Goal: Information Seeking & Learning: Learn about a topic

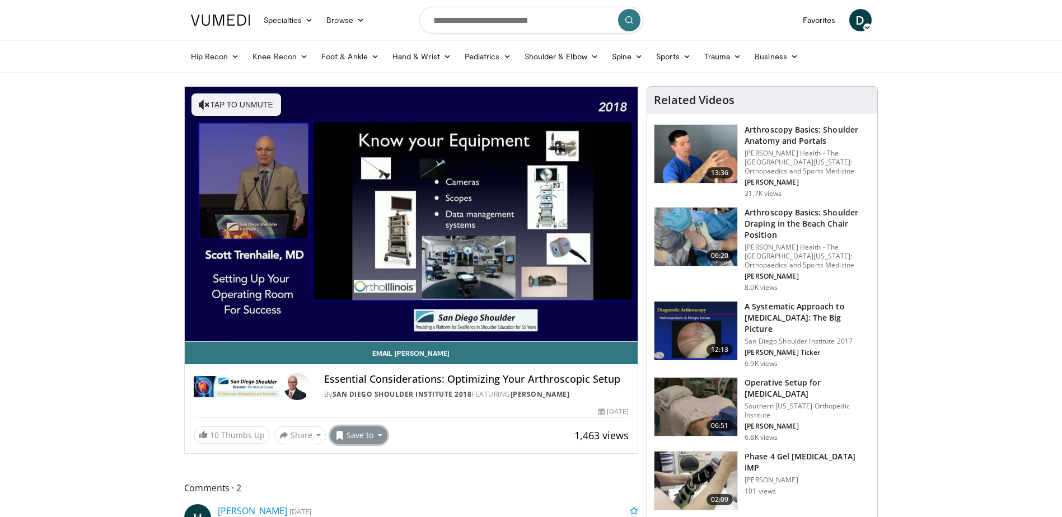
click at [362, 438] on button "Save to" at bounding box center [358, 436] width 57 height 18
click at [363, 489] on em "New Playlist" at bounding box center [367, 487] width 46 height 12
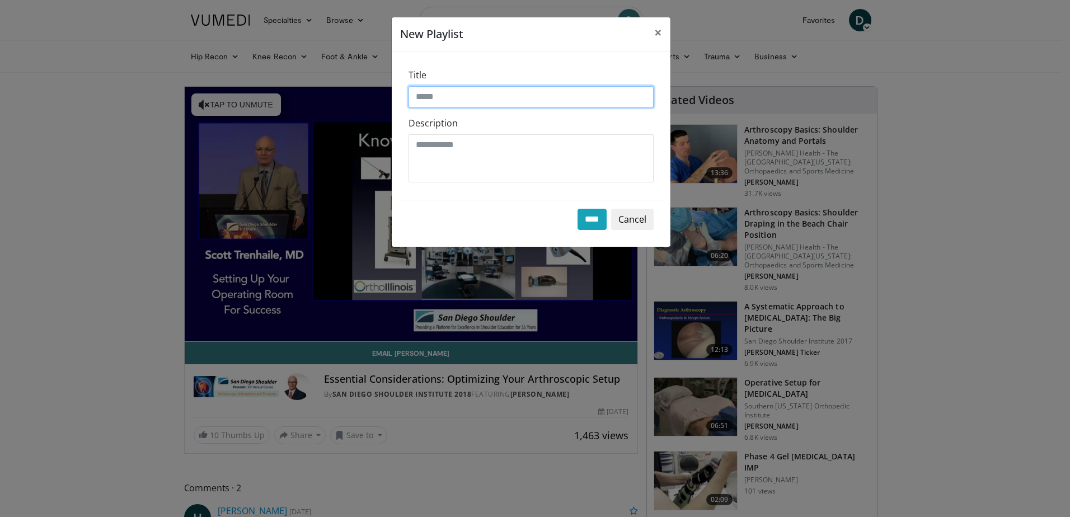
click at [450, 93] on input "Title" at bounding box center [531, 96] width 245 height 21
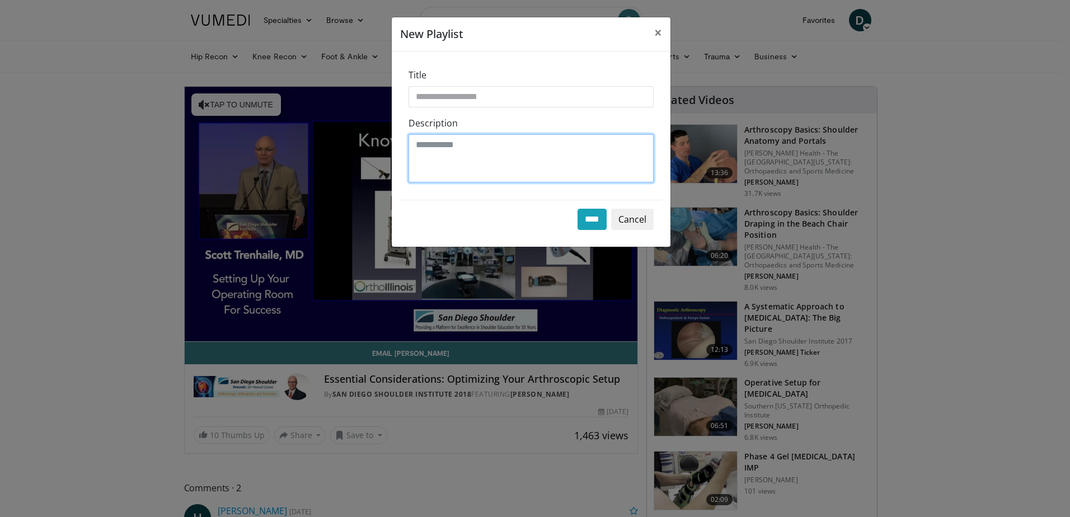
click at [470, 155] on textarea "Description" at bounding box center [531, 158] width 245 height 48
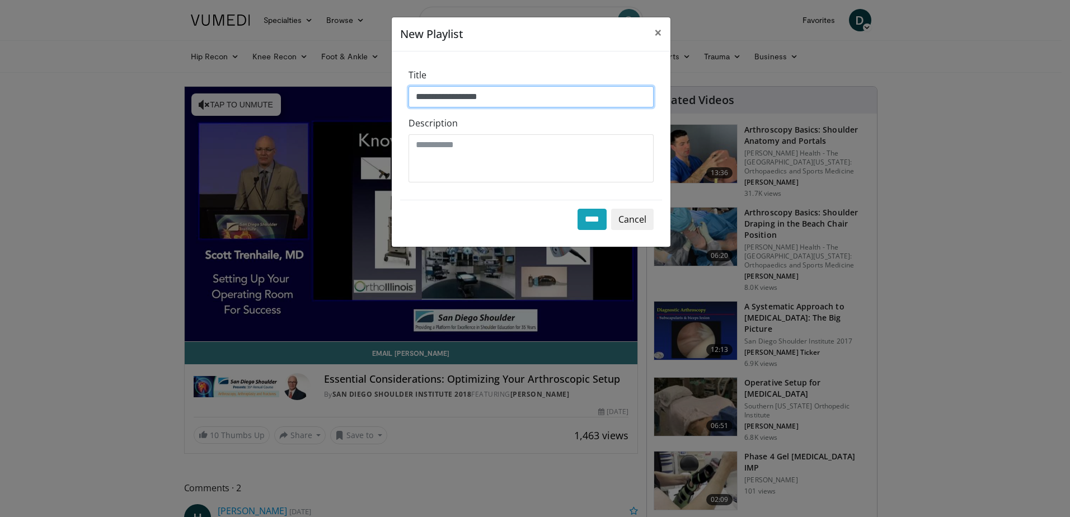
click at [500, 95] on input "**********" at bounding box center [531, 96] width 245 height 21
type input "*"
type input "**********"
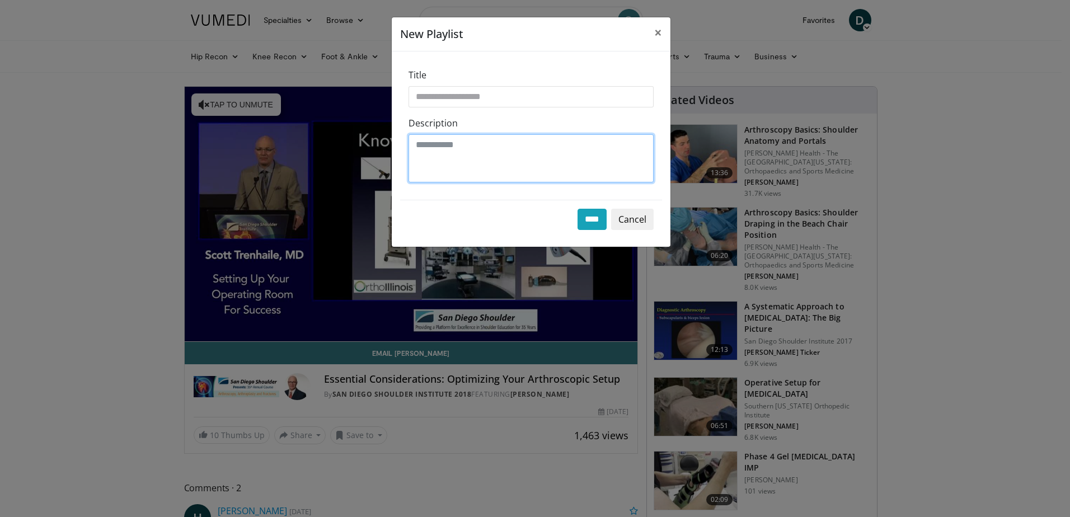
click at [484, 145] on textarea "Description" at bounding box center [531, 158] width 245 height 48
type textarea "**********"
drag, startPoint x: 533, startPoint y: 148, endPoint x: 331, endPoint y: 148, distance: 202.1
click at [331, 148] on div "**********" at bounding box center [535, 258] width 1070 height 517
click at [586, 221] on input "****" at bounding box center [592, 219] width 29 height 21
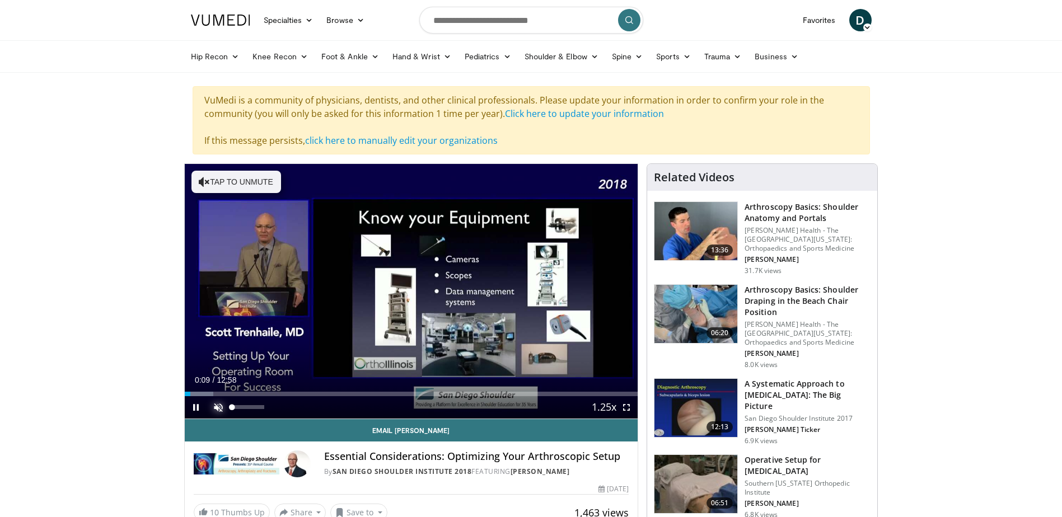
click at [219, 406] on span "Video Player" at bounding box center [218, 407] width 22 height 22
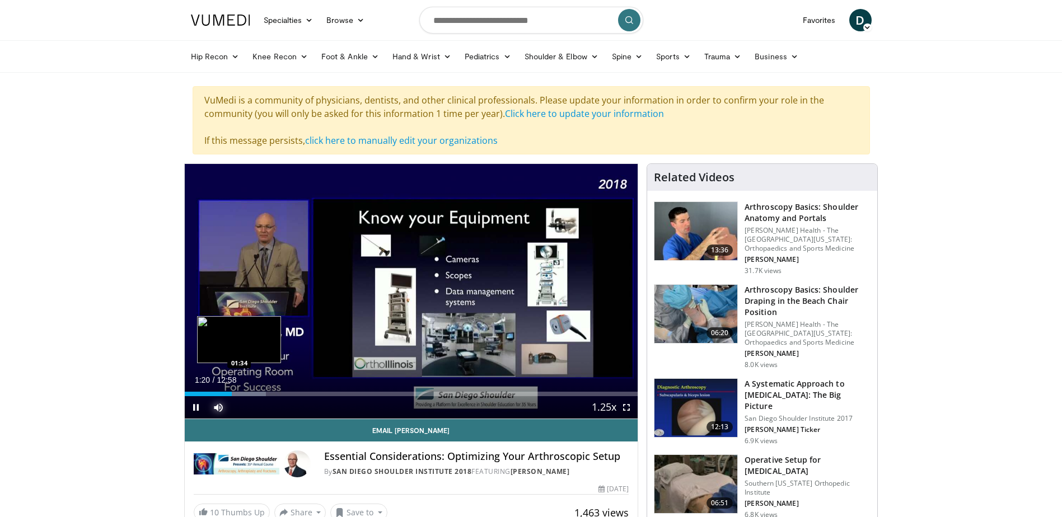
click at [239, 392] on div "Loaded : 18.00% 01:20 01:34" at bounding box center [412, 394] width 454 height 4
click at [256, 392] on div "Progress Bar" at bounding box center [256, 394] width 1 height 4
click at [278, 390] on div "Loaded : 19.28% 02:41 02:40" at bounding box center [412, 391] width 454 height 11
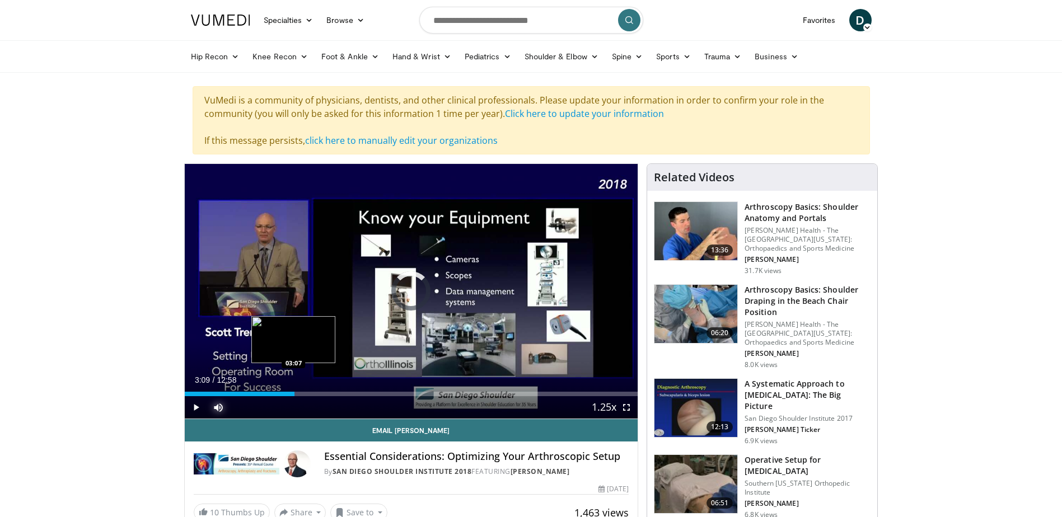
click at [294, 389] on div "Loaded : 0.00% 03:09 03:07" at bounding box center [412, 391] width 454 height 11
click at [321, 392] on div "Loaded : 0.00% 03:09 03:55" at bounding box center [412, 394] width 454 height 4
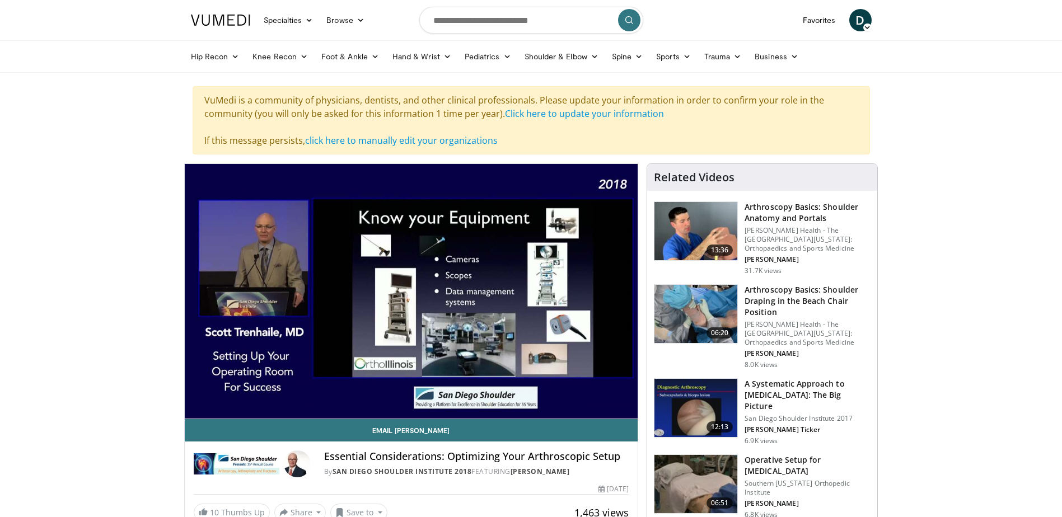
drag, startPoint x: 373, startPoint y: 377, endPoint x: 126, endPoint y: 170, distance: 322.4
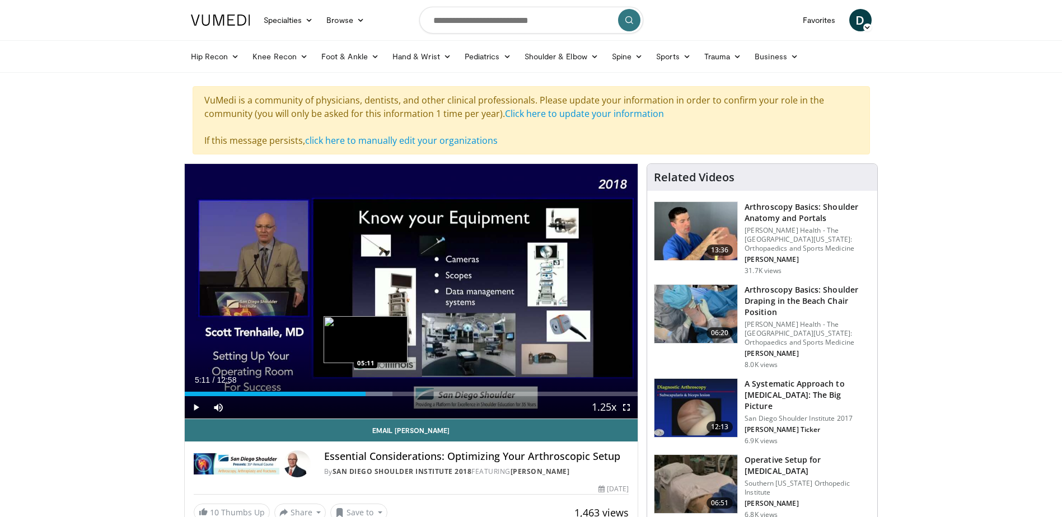
click at [366, 394] on div "Loaded : 45.85% 05:11 05:11" at bounding box center [412, 394] width 454 height 4
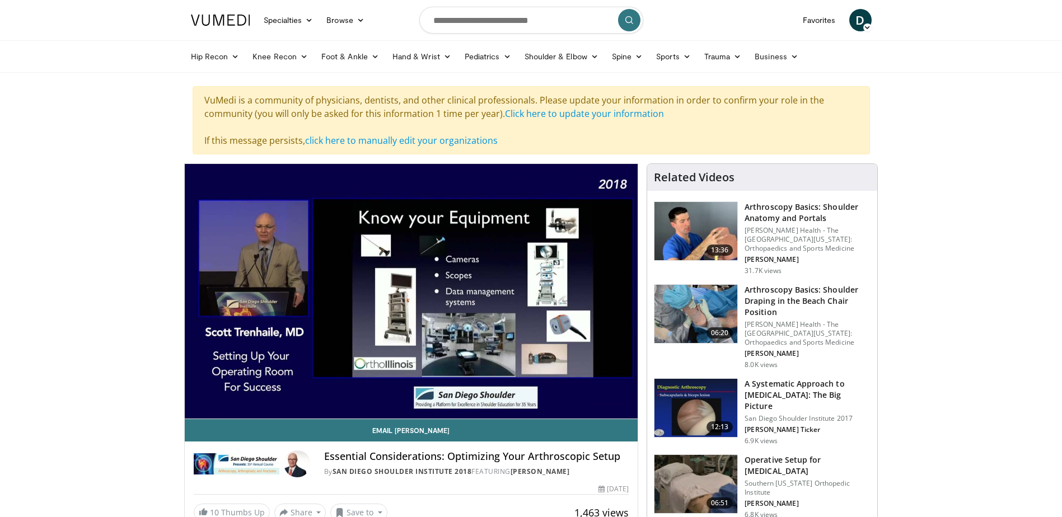
click at [373, 393] on video-js "**********" at bounding box center [412, 291] width 454 height 255
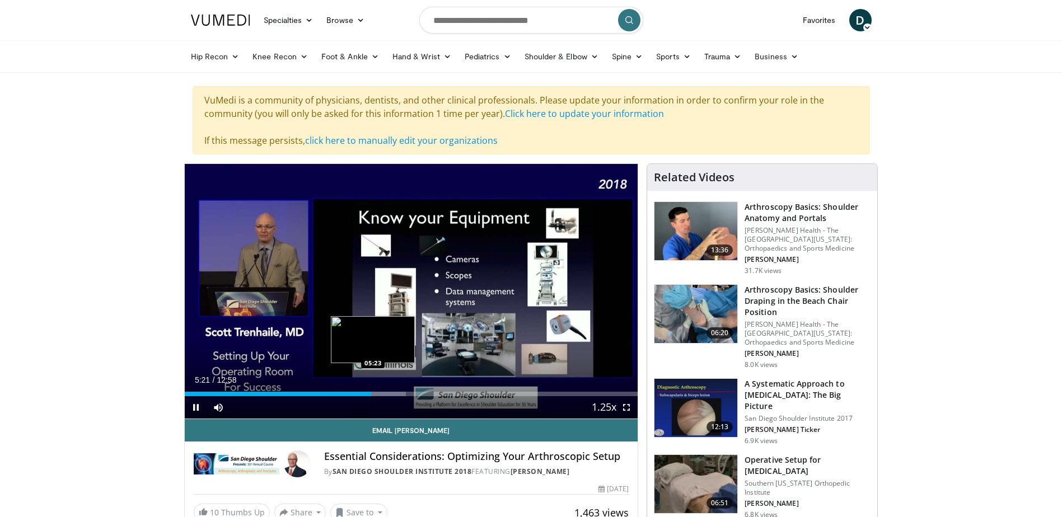
click at [373, 394] on div "Progress Bar" at bounding box center [380, 394] width 52 height 4
click at [382, 394] on div "Progress Bar" at bounding box center [380, 394] width 52 height 4
click at [387, 393] on div "Progress Bar" at bounding box center [390, 394] width 50 height 4
click at [402, 393] on div "Loaded : 52.22% 06:13 06:13" at bounding box center [412, 394] width 454 height 4
click at [395, 392] on div "06:16" at bounding box center [294, 394] width 219 height 4
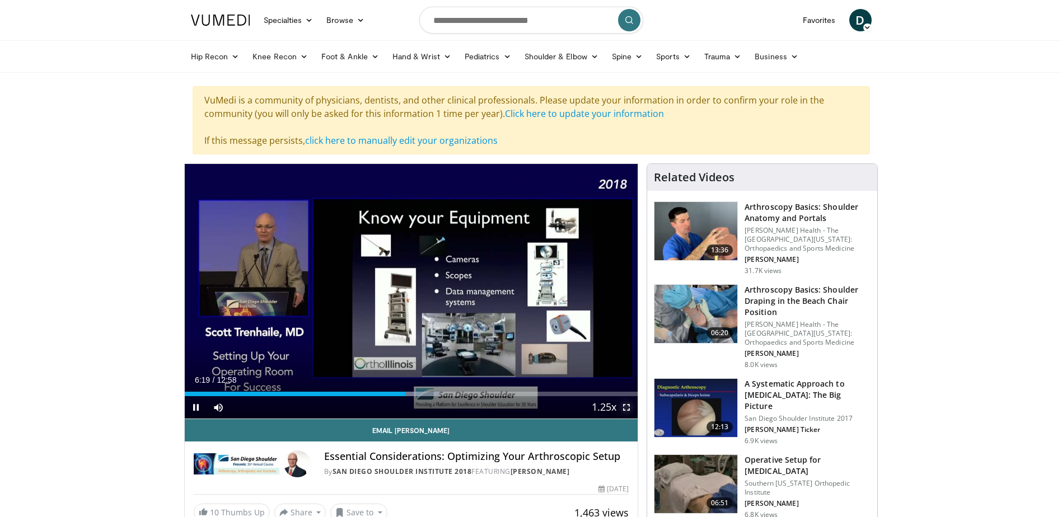
click at [623, 408] on span "Video Player" at bounding box center [626, 407] width 22 height 22
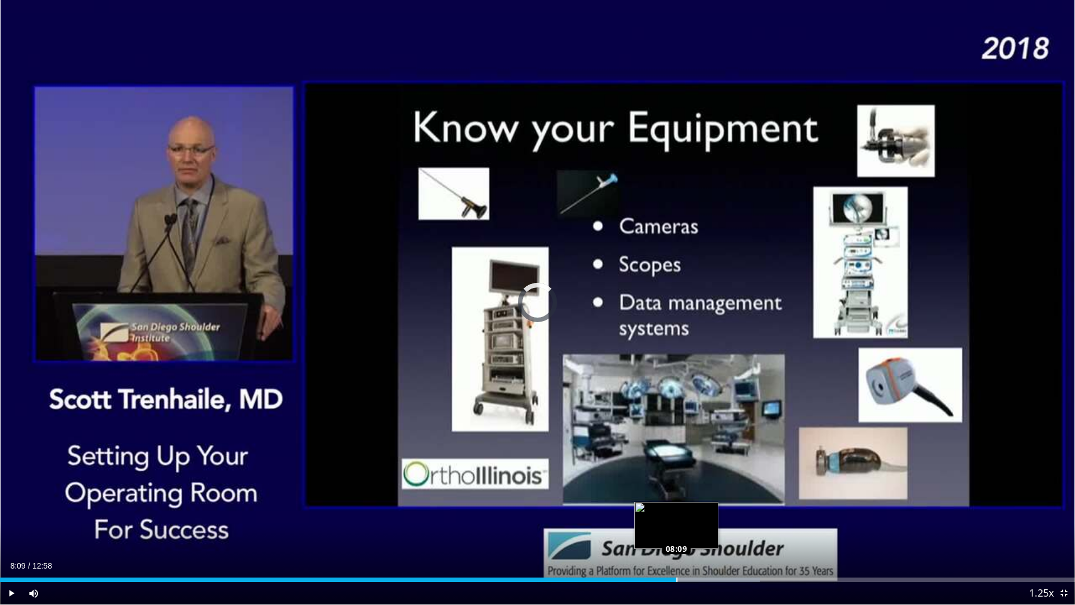
click at [676, 517] on div "Loaded : 70.70% 08:13 08:09" at bounding box center [537, 579] width 1075 height 4
click at [671, 517] on div "Progress Bar" at bounding box center [671, 579] width 1 height 4
click at [667, 517] on div "Loaded : 71.33% 08:16 08:03" at bounding box center [537, 579] width 1075 height 4
click at [658, 517] on div "08:04" at bounding box center [334, 579] width 668 height 4
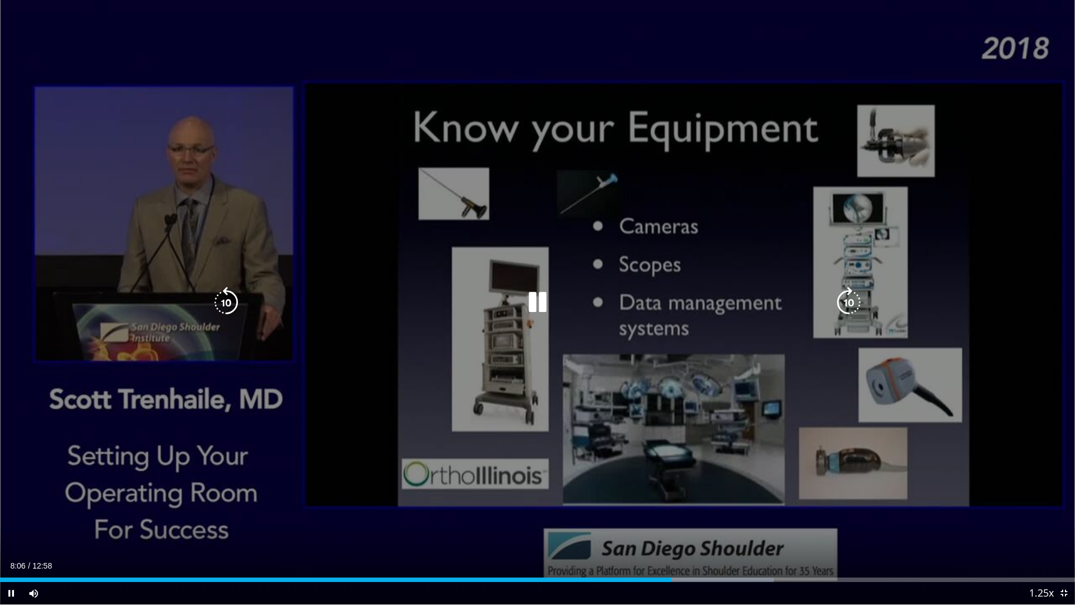
click at [786, 323] on div "10 seconds Tap to unmute" at bounding box center [537, 302] width 1075 height 604
click at [586, 330] on div "10 seconds Tap to unmute" at bounding box center [537, 302] width 1075 height 604
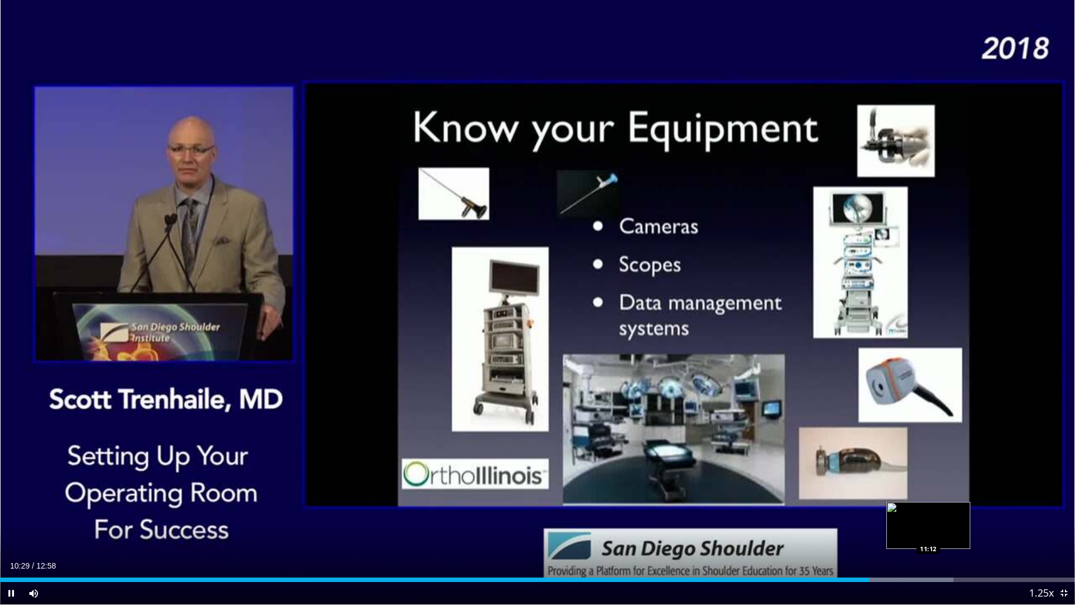
click at [930, 517] on div "Progress Bar" at bounding box center [887, 579] width 132 height 4
click at [951, 517] on video-js "**********" at bounding box center [537, 302] width 1075 height 605
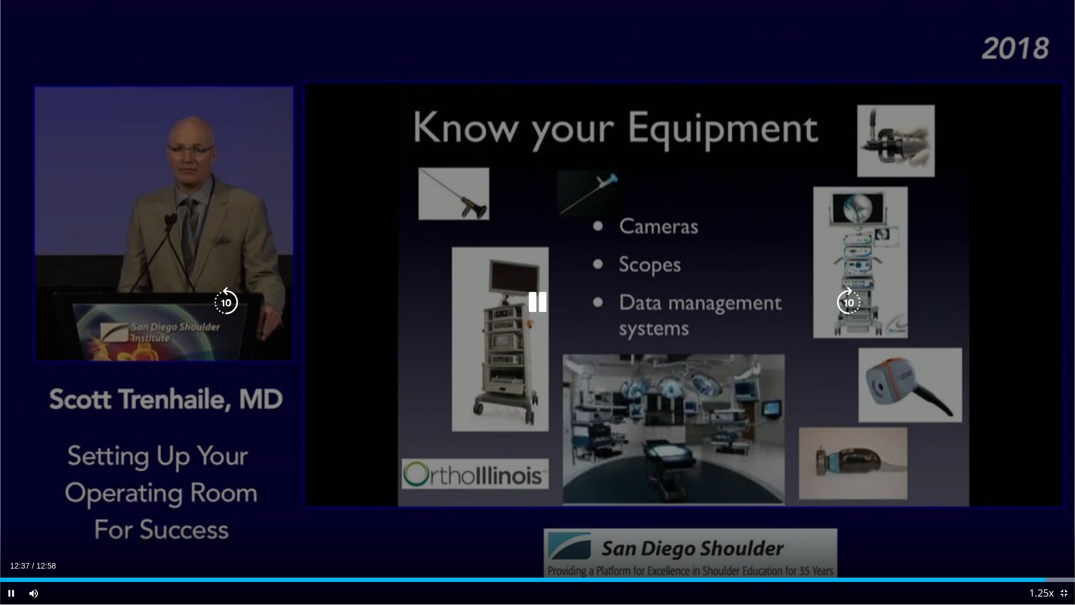
click at [590, 366] on div "10 seconds Tap to unmute" at bounding box center [537, 302] width 1075 height 604
click at [583, 368] on div "10 seconds Tap to unmute" at bounding box center [537, 302] width 1075 height 604
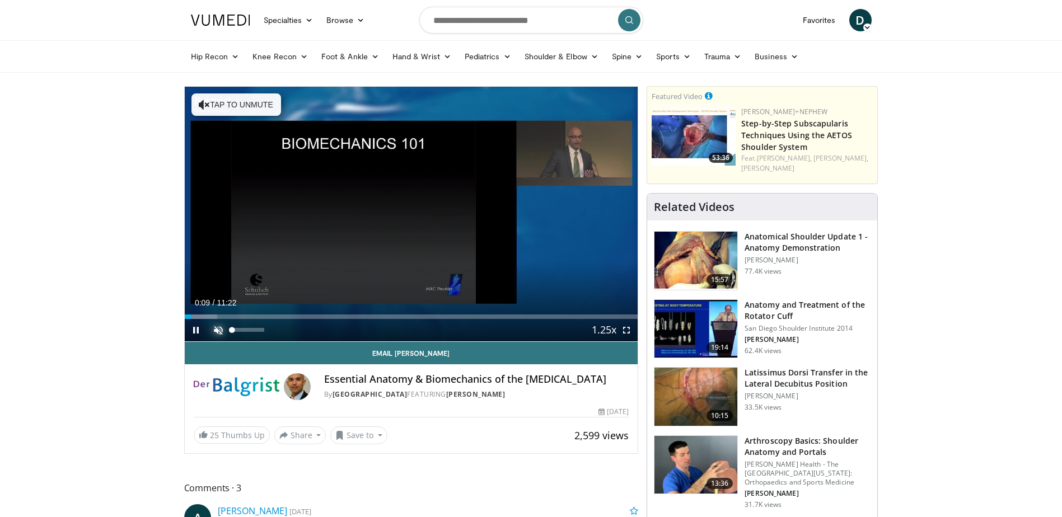
click at [214, 329] on span "Video Player" at bounding box center [218, 330] width 22 height 22
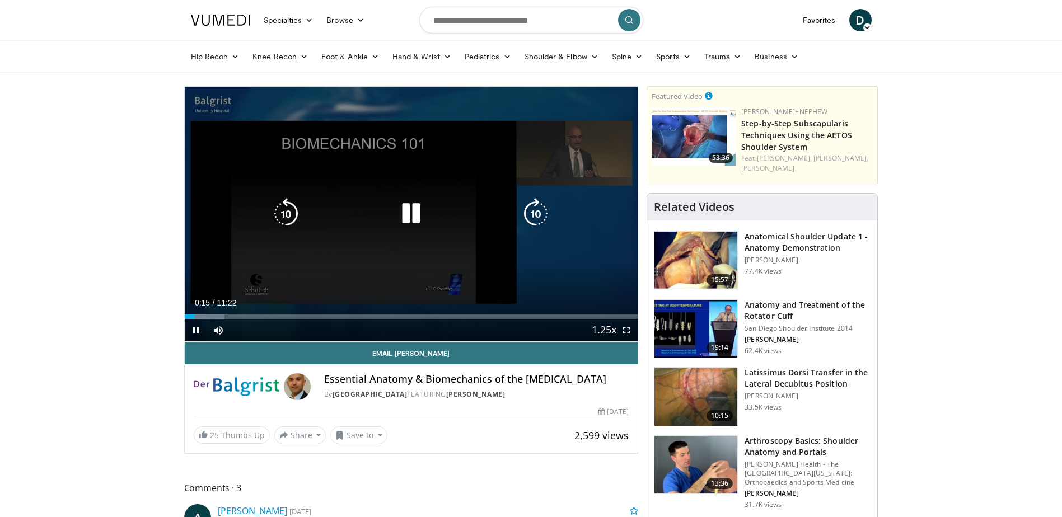
click at [451, 246] on div "10 seconds Tap to unmute" at bounding box center [412, 214] width 454 height 255
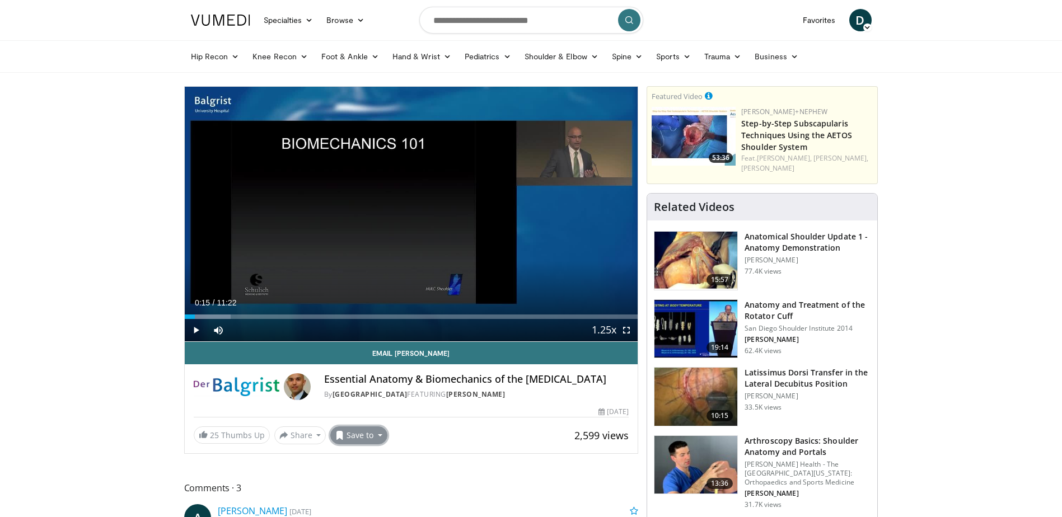
click at [359, 434] on button "Save to" at bounding box center [358, 436] width 57 height 18
click at [386, 387] on link "Shoulder and elbow" at bounding box center [386, 385] width 111 height 18
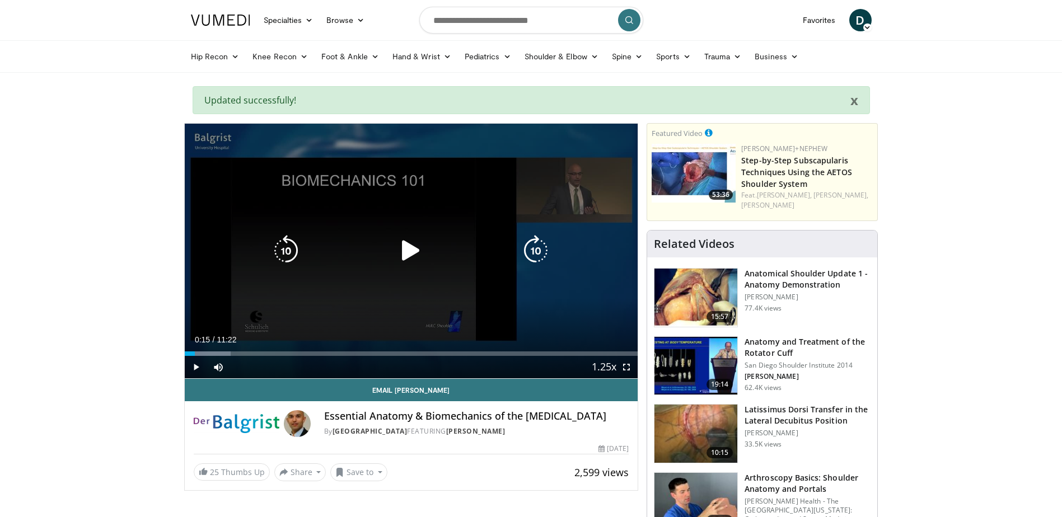
click at [398, 247] on icon "Video Player" at bounding box center [410, 250] width 31 height 31
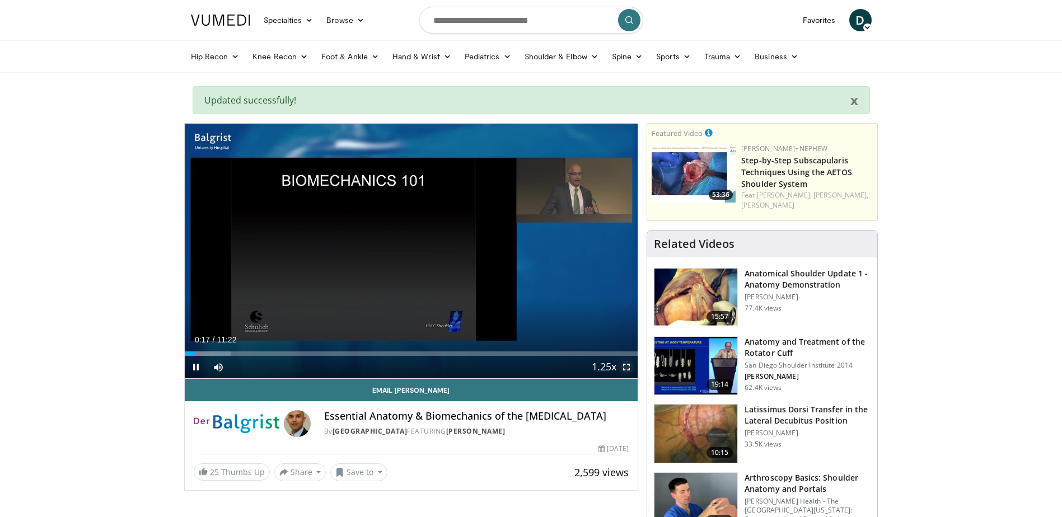
click at [624, 368] on span "Video Player" at bounding box center [626, 367] width 22 height 22
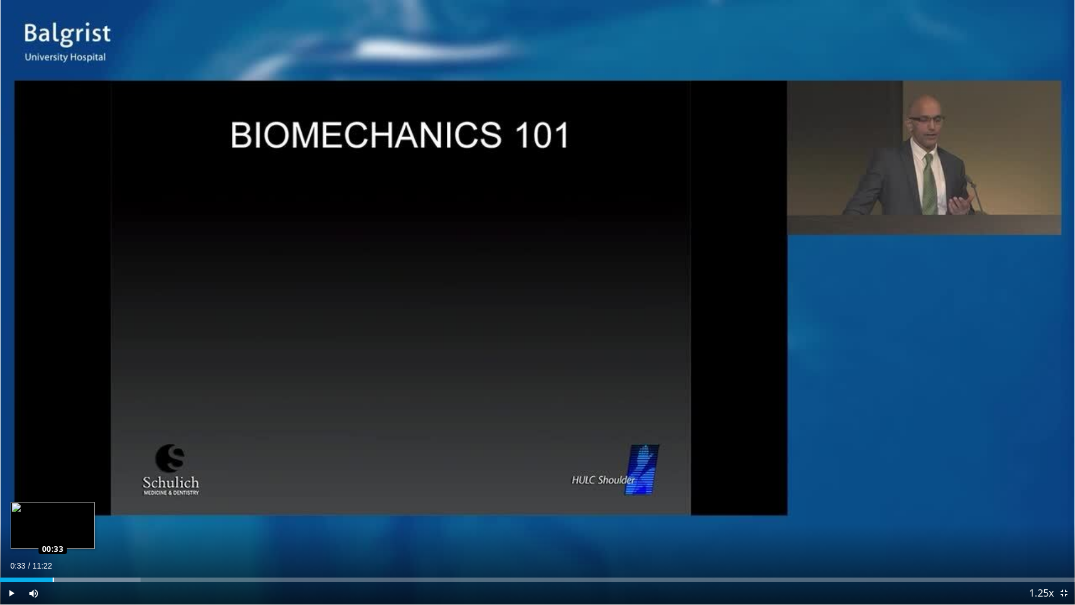
click at [53, 517] on div "Loaded : 13.06% 00:33 00:33" at bounding box center [537, 579] width 1075 height 4
click at [77, 517] on div "Loaded : 15.97% 00:41 00:50" at bounding box center [537, 576] width 1075 height 11
click at [92, 517] on div "Loaded : 16.11% 00:50 00:58" at bounding box center [537, 576] width 1075 height 11
click at [103, 517] on div "Progress Bar" at bounding box center [118, 579] width 142 height 4
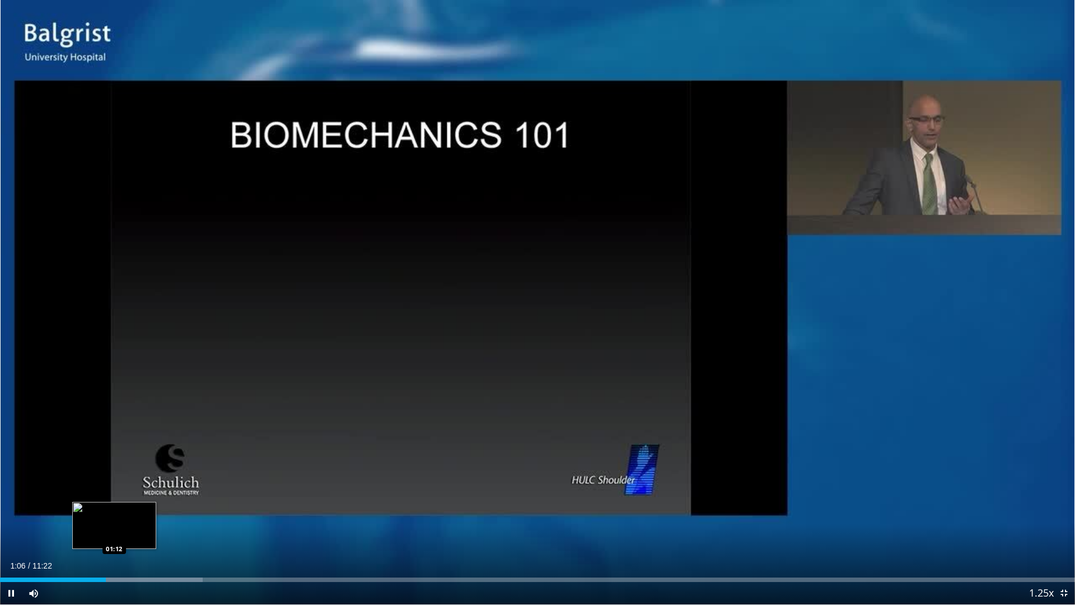
click at [114, 517] on div "Loaded : 18.88% 01:07 01:12" at bounding box center [537, 579] width 1075 height 4
click at [128, 517] on div "Loaded : 20.33% 01:13 01:21" at bounding box center [537, 579] width 1075 height 4
click at [108, 517] on div "Loaded : 21.78% 01:08 01:10" at bounding box center [537, 579] width 1075 height 4
drag, startPoint x: 81, startPoint y: 593, endPoint x: 94, endPoint y: 593, distance: 12.3
click at [94, 517] on div "Mute 100%" at bounding box center [61, 593] width 78 height 22
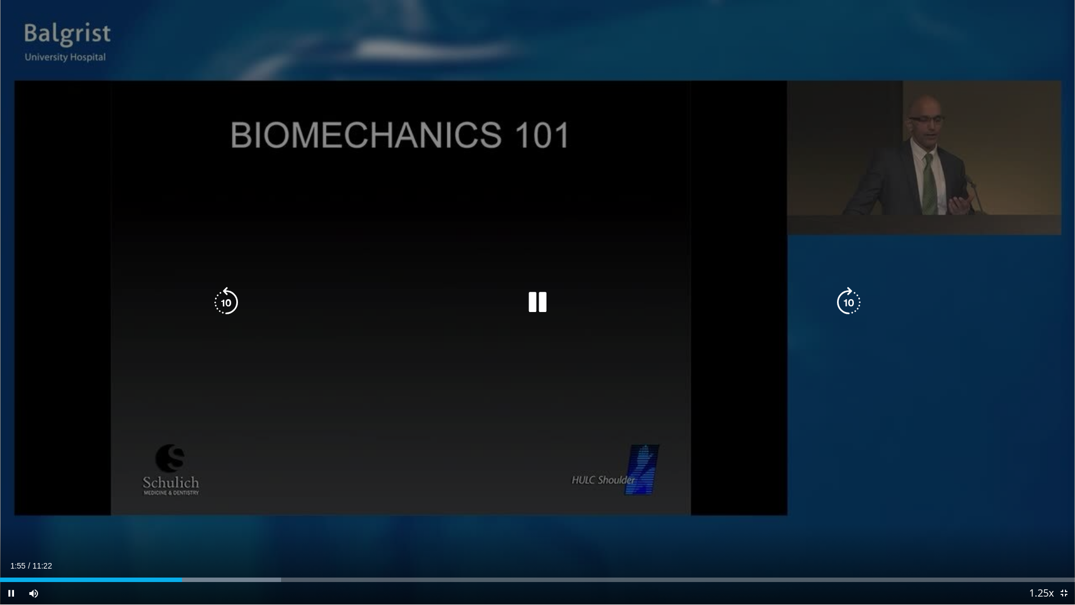
click at [579, 259] on div "10 seconds Tap to unmute" at bounding box center [537, 302] width 1075 height 604
click at [500, 269] on div "10 seconds Tap to unmute" at bounding box center [537, 302] width 1075 height 604
click at [386, 314] on div "10 seconds Tap to unmute" at bounding box center [537, 302] width 1075 height 604
click at [229, 302] on icon "Video Player" at bounding box center [226, 302] width 31 height 31
click at [525, 360] on div "10 seconds Tap to unmute" at bounding box center [537, 302] width 1075 height 604
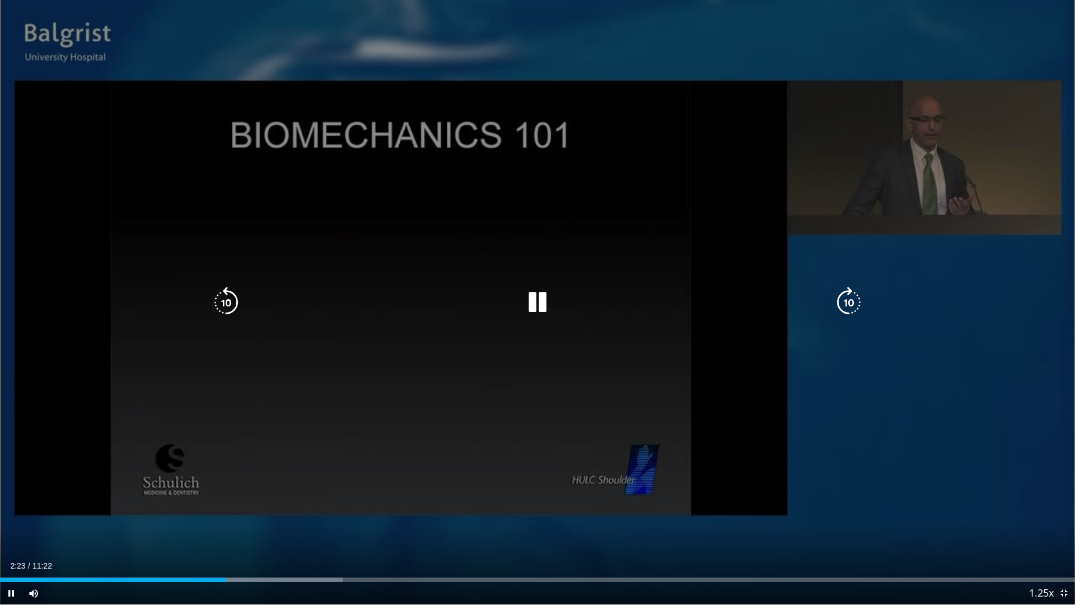
click at [462, 375] on div "10 seconds Tap to unmute" at bounding box center [537, 302] width 1075 height 604
click at [442, 279] on div "10 seconds Tap to unmute" at bounding box center [537, 302] width 1075 height 604
drag, startPoint x: 419, startPoint y: 311, endPoint x: 362, endPoint y: 333, distance: 61.1
click at [362, 333] on div "10 seconds Tap to unmute" at bounding box center [537, 302] width 1075 height 604
click at [362, 331] on div "10 seconds Tap to unmute" at bounding box center [537, 302] width 1075 height 604
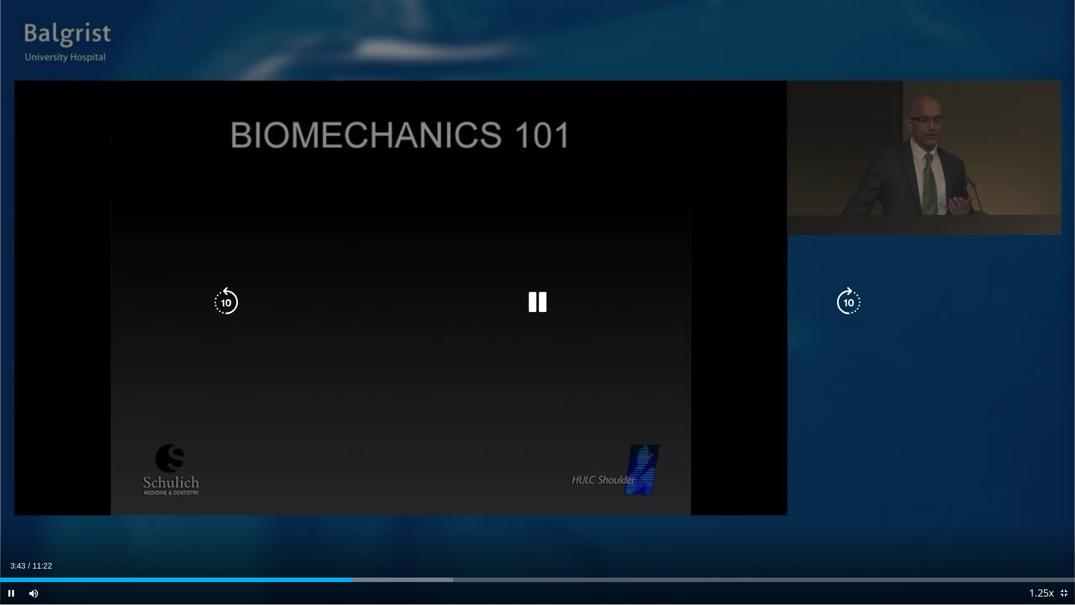
click at [326, 412] on div "10 seconds Tap to unmute" at bounding box center [537, 302] width 1075 height 604
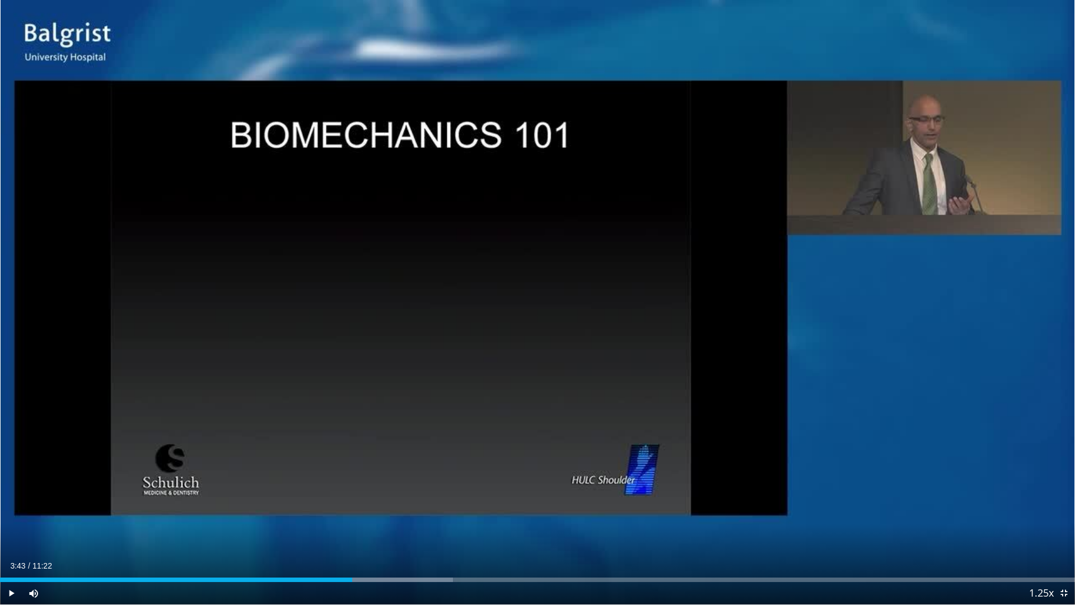
click at [317, 419] on div "10 seconds Tap to unmute" at bounding box center [537, 302] width 1075 height 604
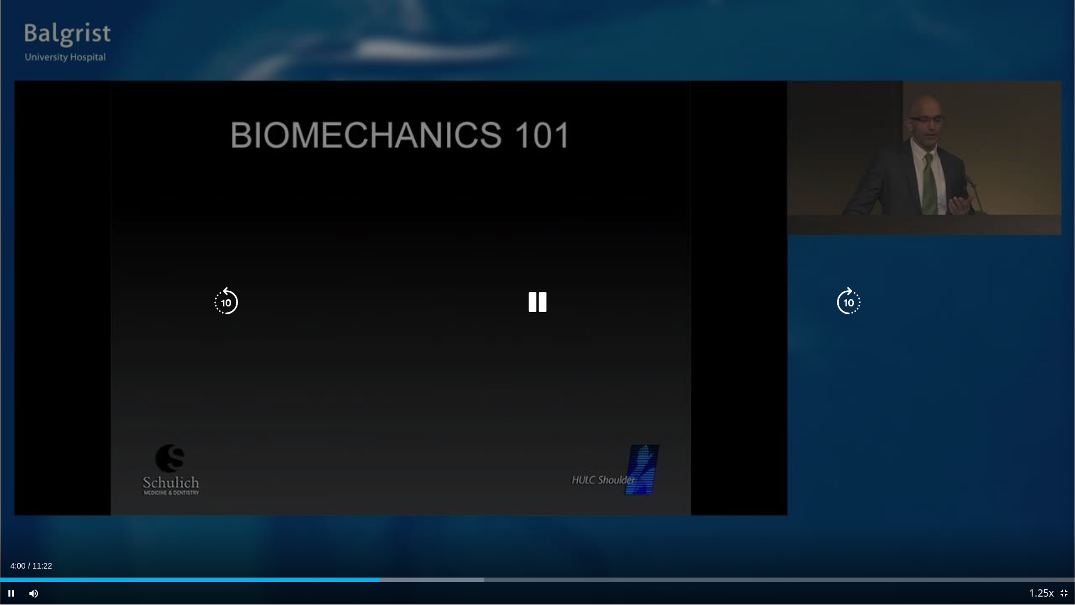
click at [231, 305] on icon "Video Player" at bounding box center [226, 302] width 31 height 31
click at [374, 329] on div "10 seconds Tap to unmute" at bounding box center [537, 302] width 1075 height 604
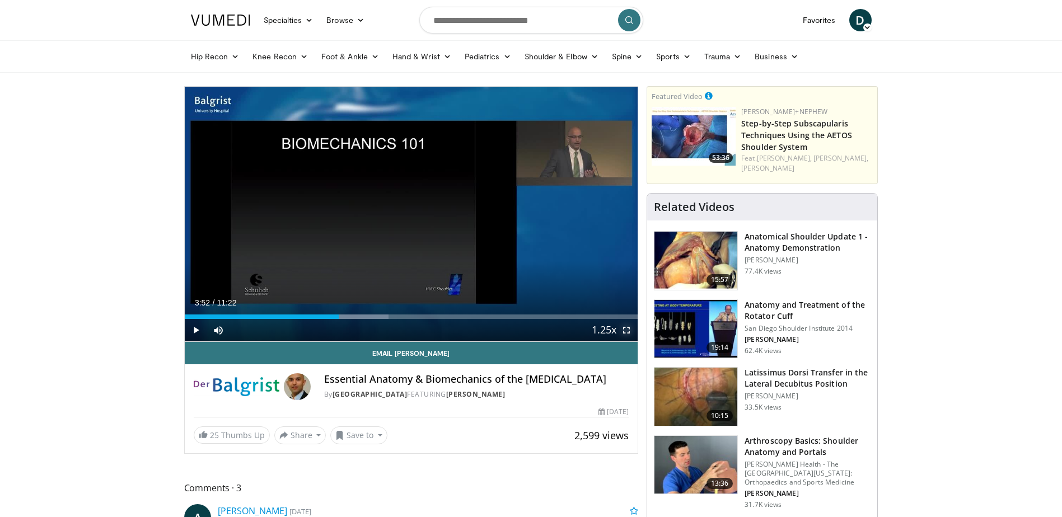
click at [627, 329] on span "Video Player" at bounding box center [626, 330] width 22 height 22
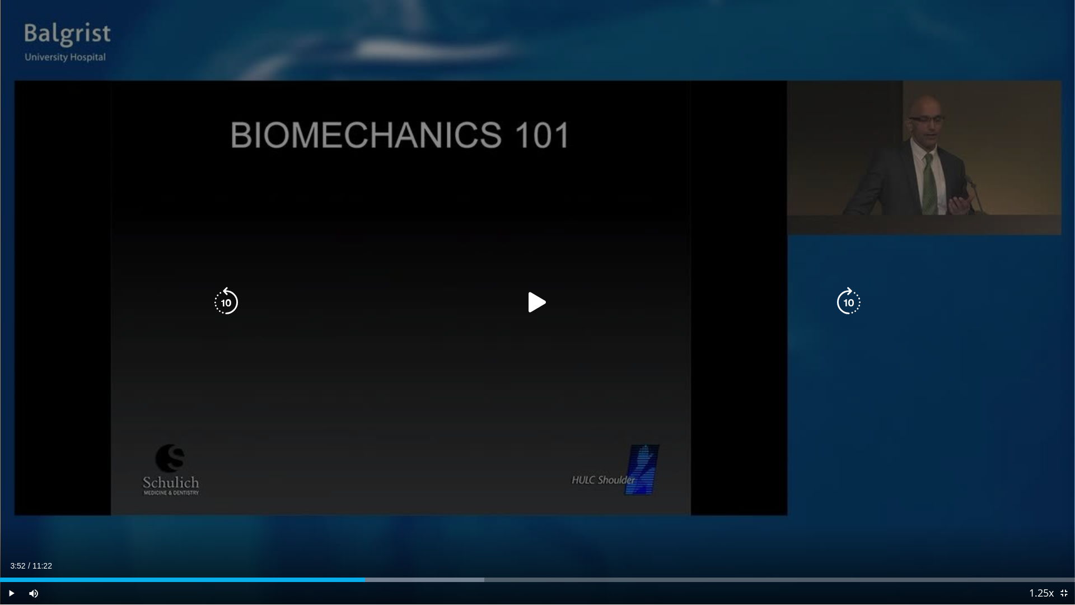
click at [232, 303] on icon "Video Player" at bounding box center [226, 302] width 31 height 31
click at [229, 303] on icon "Video Player" at bounding box center [226, 302] width 31 height 31
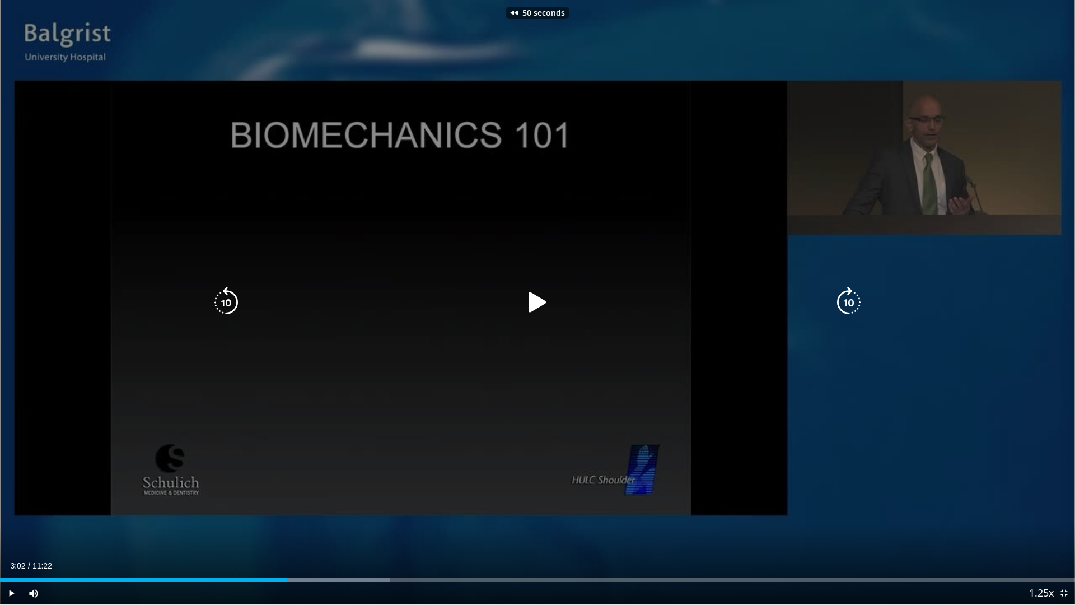
click at [229, 303] on icon "Video Player" at bounding box center [226, 302] width 31 height 31
click at [854, 297] on icon "Video Player" at bounding box center [848, 302] width 31 height 31
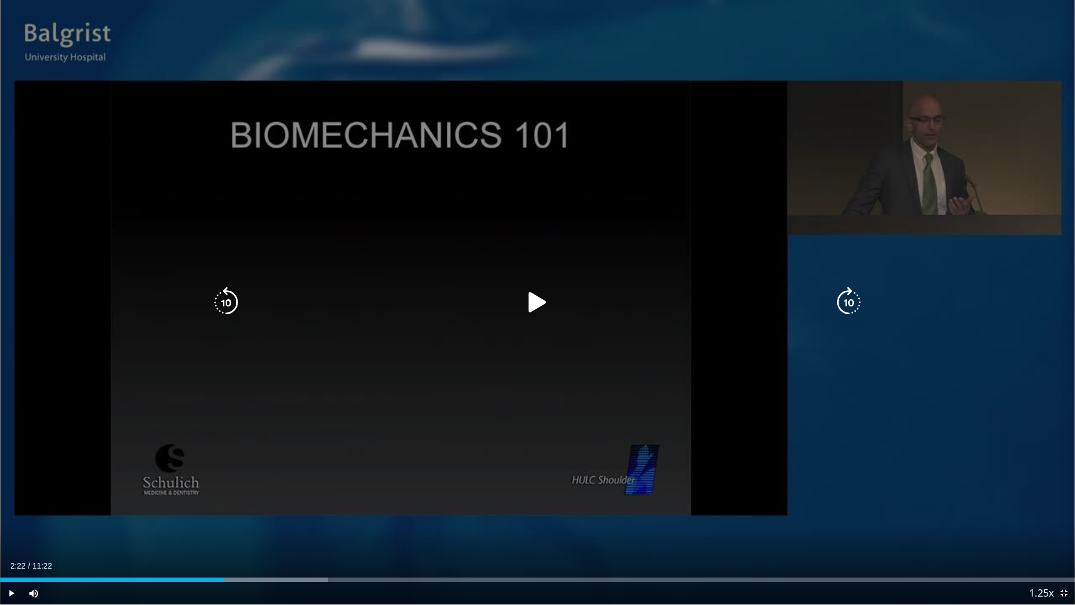
click at [854, 297] on icon "Video Player" at bounding box center [848, 302] width 31 height 31
click at [854, 297] on div "30 seconds Tap to unmute" at bounding box center [537, 302] width 1075 height 604
click at [854, 297] on icon "Video Player" at bounding box center [848, 302] width 31 height 31
click at [861, 297] on icon "Video Player" at bounding box center [848, 302] width 31 height 31
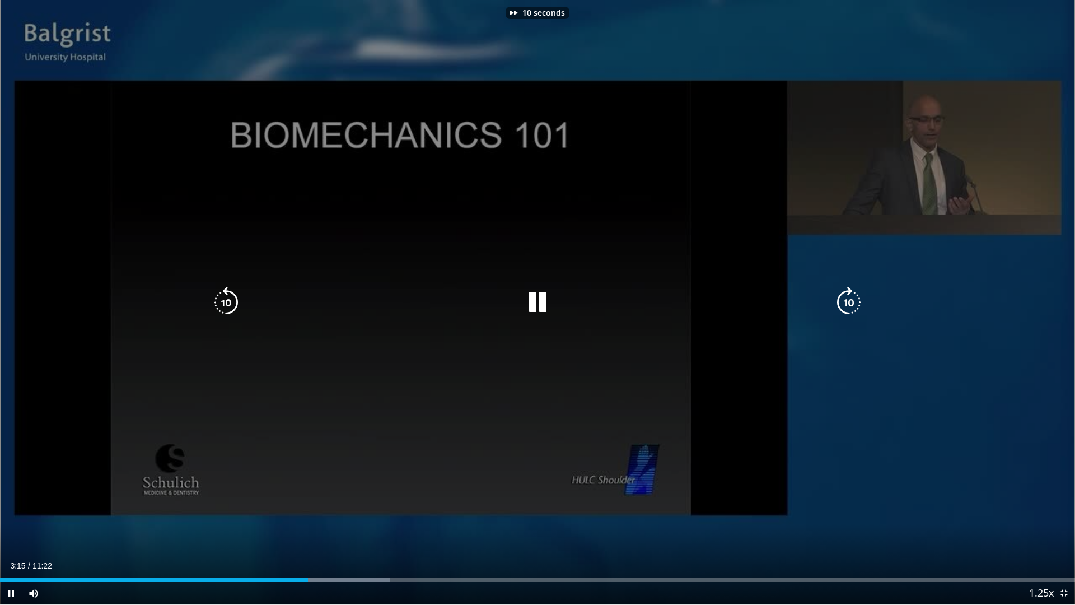
click at [856, 305] on icon "Video Player" at bounding box center [848, 302] width 31 height 31
click at [220, 298] on icon "Video Player" at bounding box center [226, 302] width 31 height 31
click at [232, 301] on icon "Video Player" at bounding box center [226, 302] width 31 height 31
click at [226, 302] on icon "Video Player" at bounding box center [226, 302] width 31 height 31
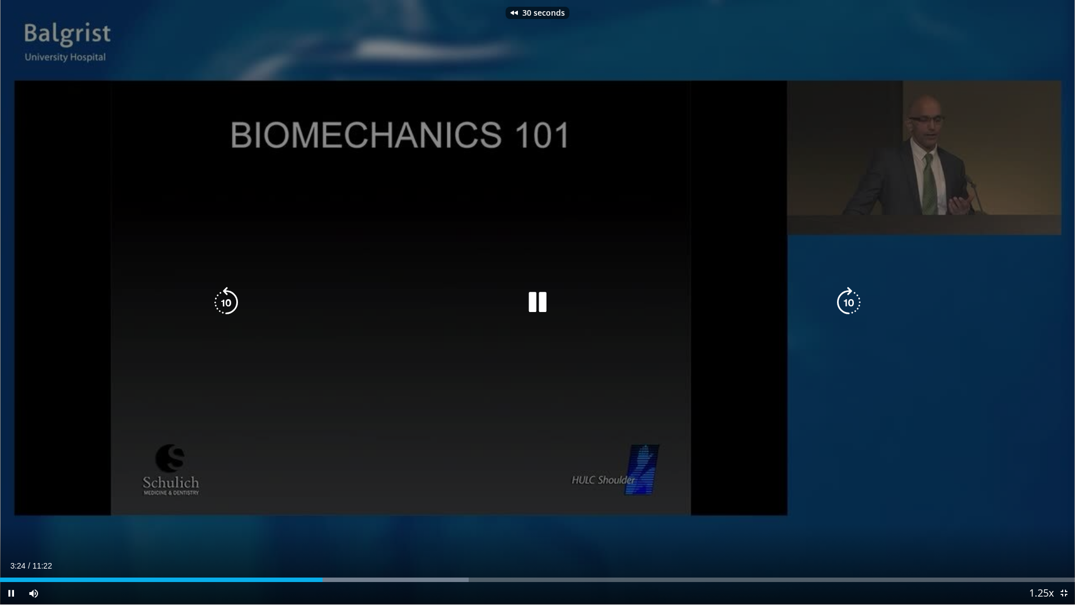
click at [226, 302] on icon "Video Player" at bounding box center [226, 302] width 31 height 31
click at [653, 274] on div "40 seconds Tap to unmute" at bounding box center [537, 302] width 1075 height 604
click at [354, 270] on div "40 seconds Tap to unmute" at bounding box center [537, 302] width 1075 height 604
click at [228, 301] on icon "Video Player" at bounding box center [226, 302] width 31 height 31
click at [236, 297] on icon "Video Player" at bounding box center [226, 302] width 31 height 31
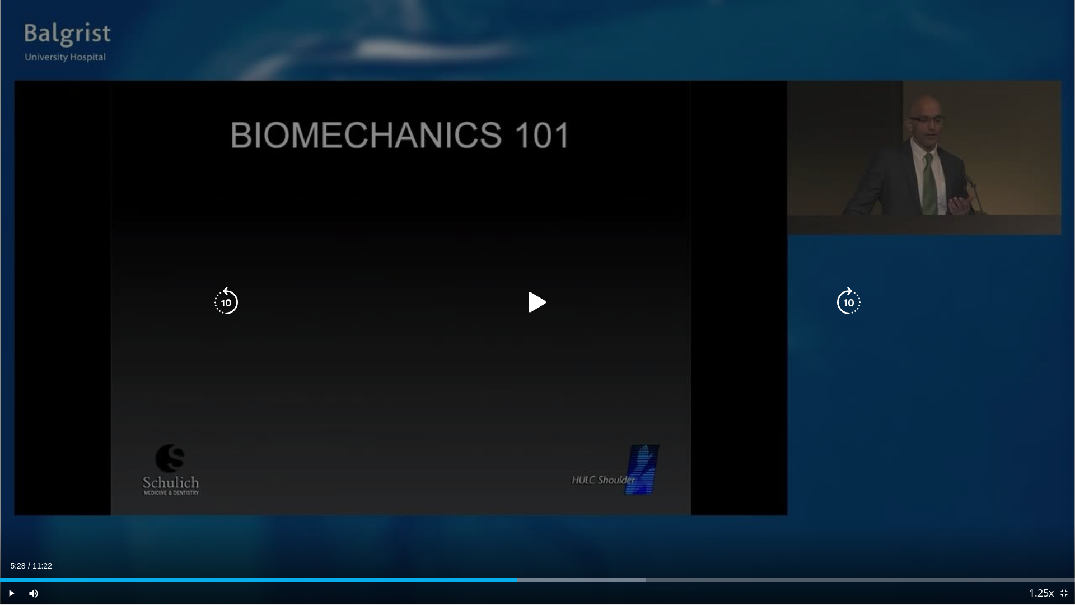
click at [492, 243] on div "20 seconds Tap to unmute" at bounding box center [537, 302] width 1075 height 604
click at [448, 225] on div "20 seconds Tap to unmute" at bounding box center [537, 302] width 1075 height 604
click at [535, 251] on div "20 seconds Tap to unmute" at bounding box center [537, 302] width 1075 height 604
click at [475, 291] on div "Video Player" at bounding box center [537, 302] width 645 height 22
click at [432, 260] on div "20 seconds Tap to unmute" at bounding box center [537, 302] width 1075 height 604
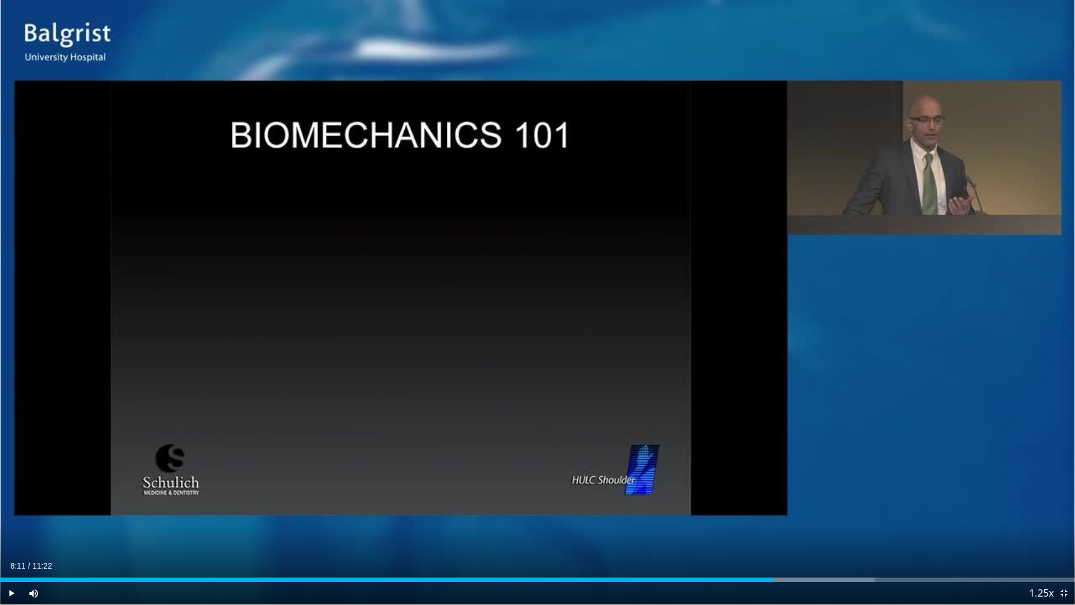
click at [432, 260] on div "20 seconds Tap to unmute" at bounding box center [537, 302] width 1075 height 604
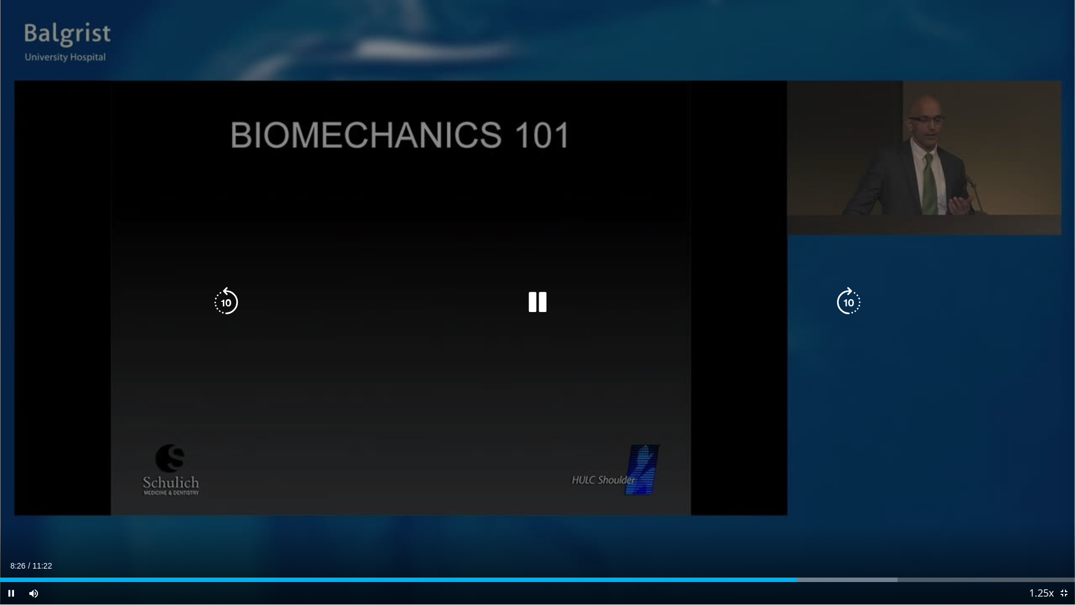
click at [234, 301] on icon "Video Player" at bounding box center [226, 302] width 31 height 31
click at [230, 297] on icon "Video Player" at bounding box center [226, 302] width 31 height 31
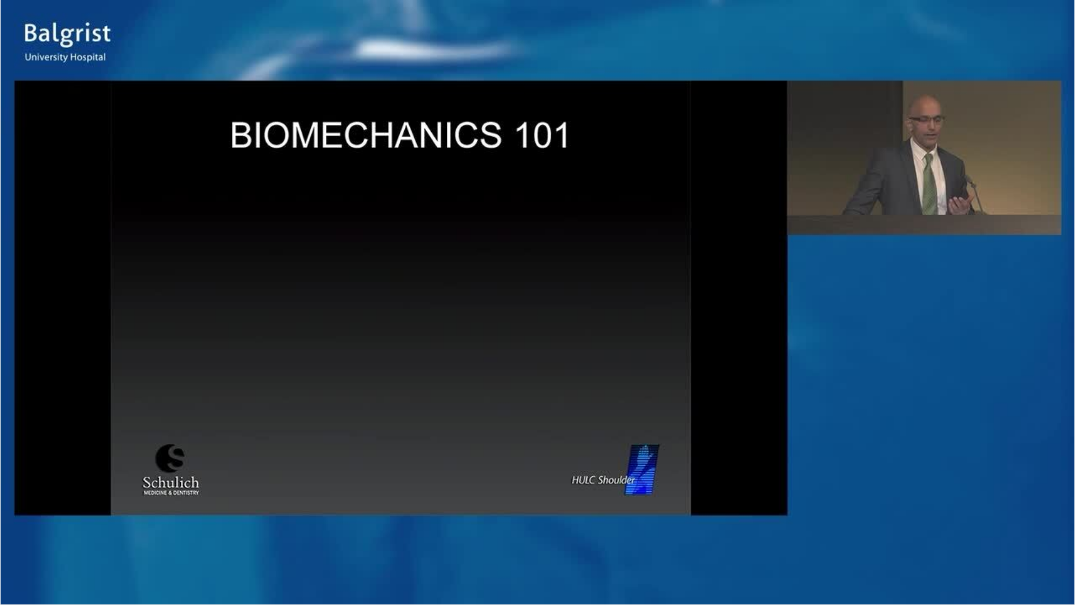
click at [230, 297] on div "10 seconds Tap to unmute" at bounding box center [537, 302] width 1075 height 604
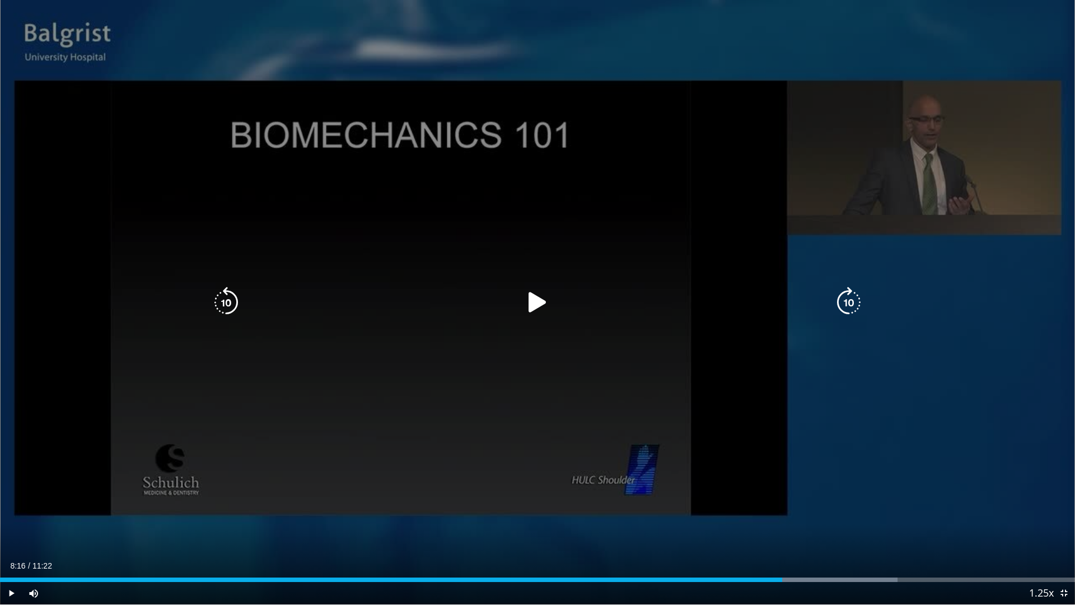
click at [223, 297] on icon "Video Player" at bounding box center [226, 302] width 31 height 31
click at [377, 284] on div "10 seconds Tap to unmute" at bounding box center [537, 302] width 1075 height 604
click at [232, 298] on icon "Video Player" at bounding box center [226, 302] width 31 height 31
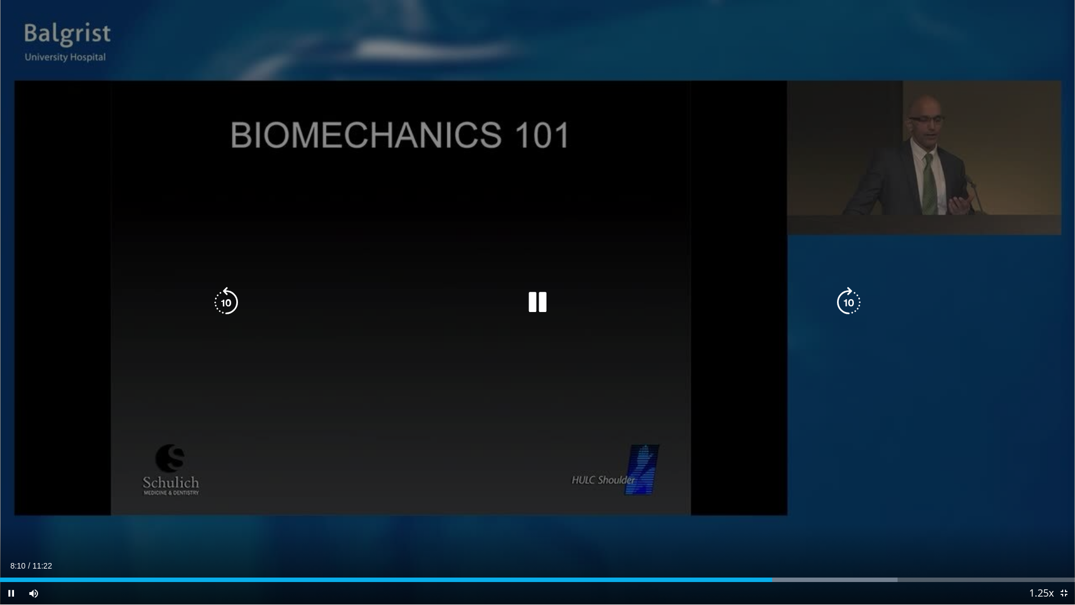
click at [459, 376] on div "30 seconds Tap to unmute" at bounding box center [537, 302] width 1075 height 604
click at [474, 397] on div "30 seconds Tap to unmute" at bounding box center [537, 302] width 1075 height 604
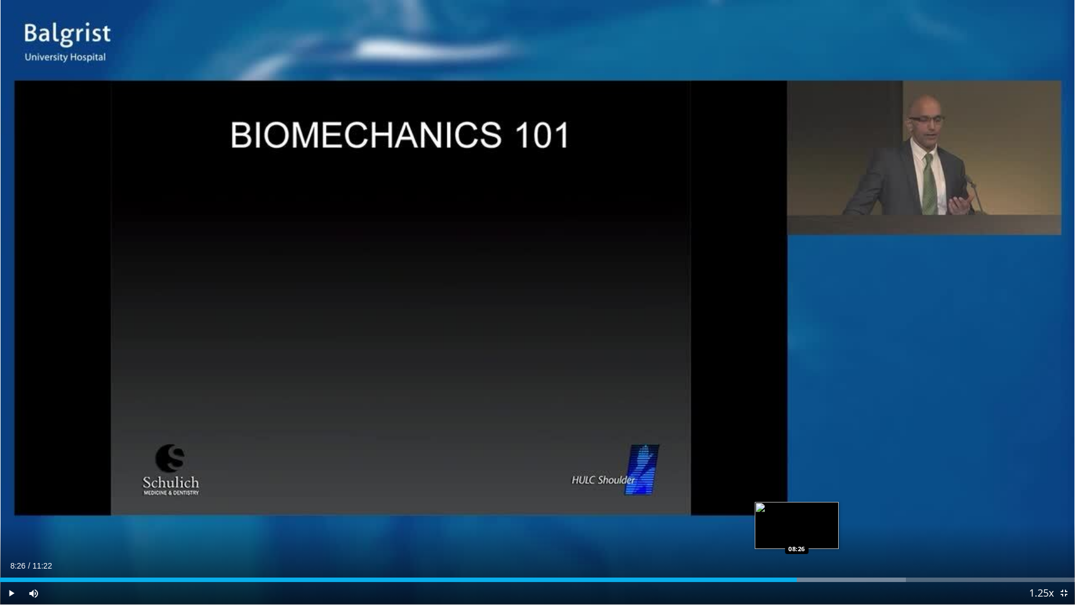
click at [797, 517] on div "Loaded : 84.25% 08:35 08:26" at bounding box center [537, 579] width 1075 height 4
click at [777, 517] on div "Loaded : 84.25% 08:26 08:13" at bounding box center [537, 576] width 1075 height 11
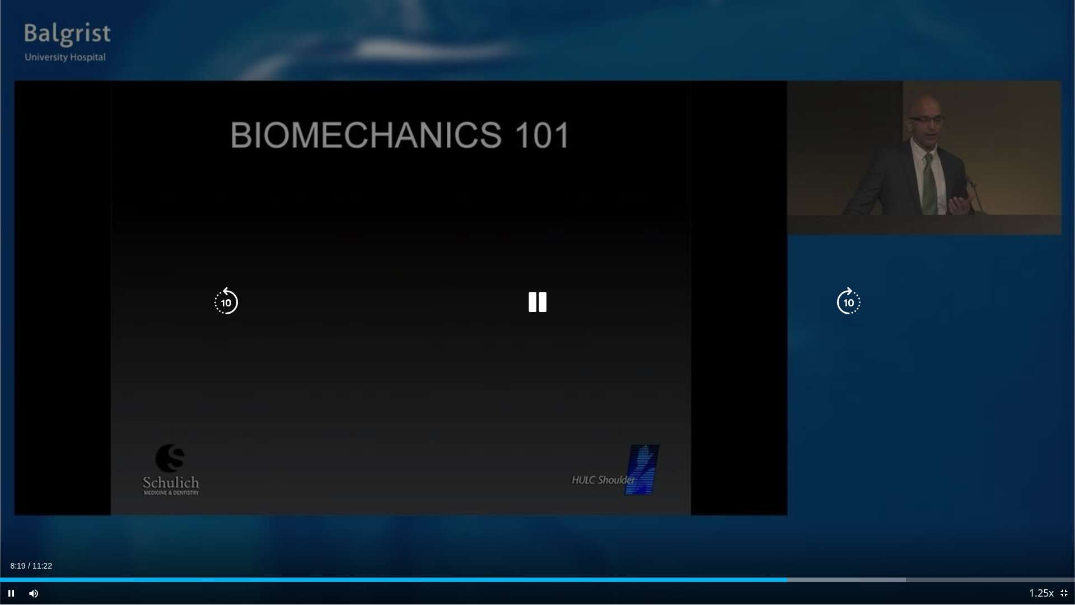
click at [469, 211] on div "30 seconds Tap to unmute" at bounding box center [537, 302] width 1075 height 604
click at [225, 298] on icon "Video Player" at bounding box center [226, 302] width 31 height 31
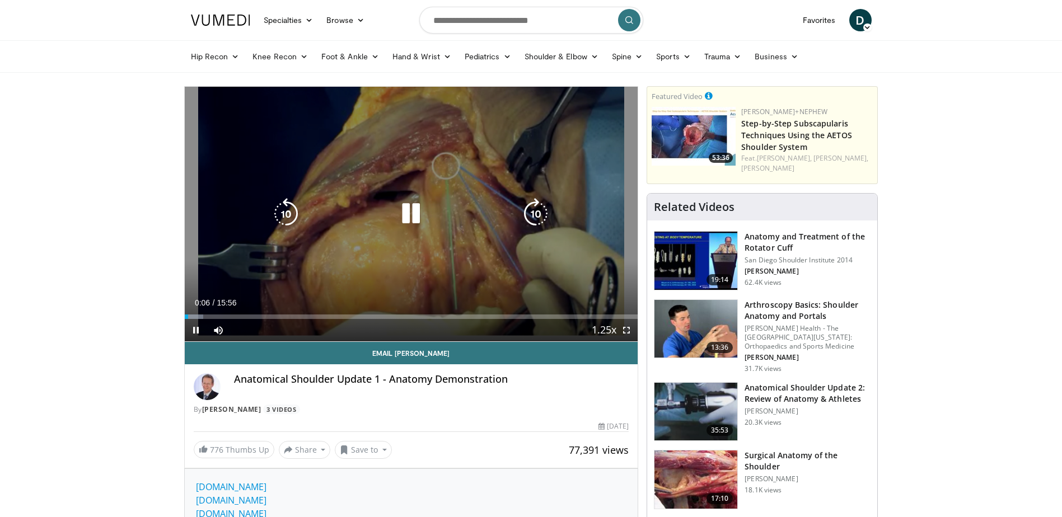
click at [410, 207] on icon "Video Player" at bounding box center [410, 213] width 31 height 31
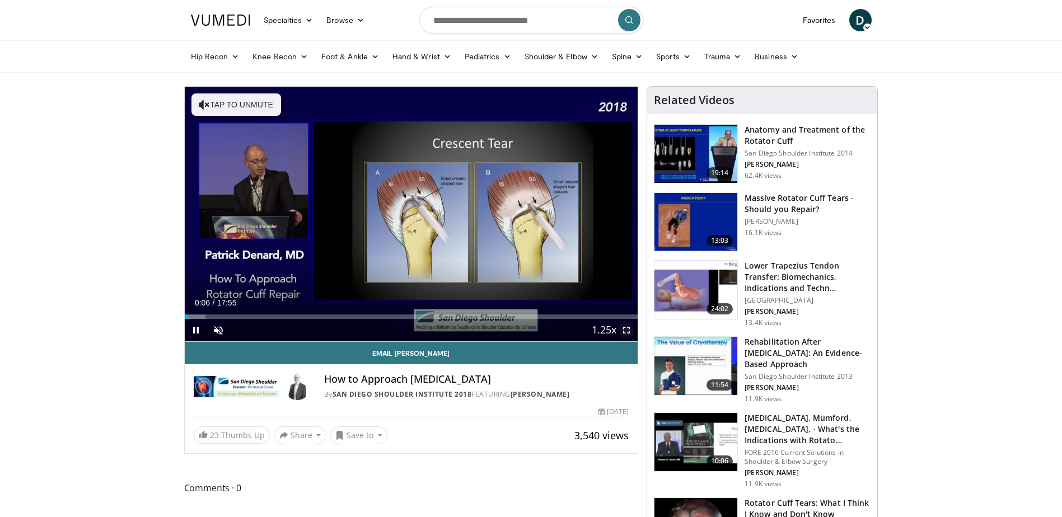
click at [623, 328] on span "Video Player" at bounding box center [626, 330] width 22 height 22
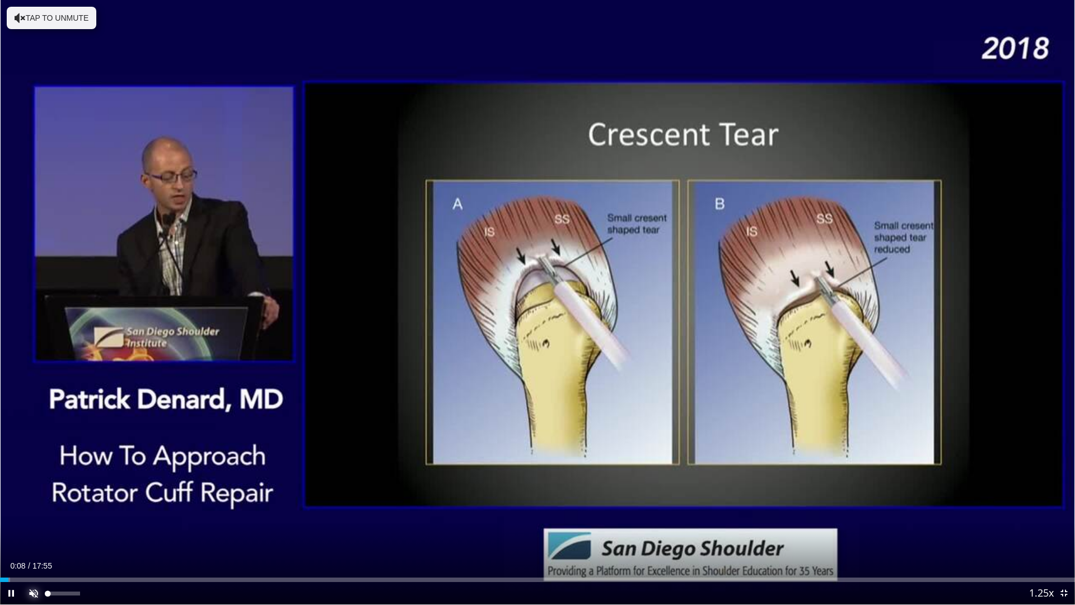
click at [35, 517] on span "Video Player" at bounding box center [33, 593] width 22 height 22
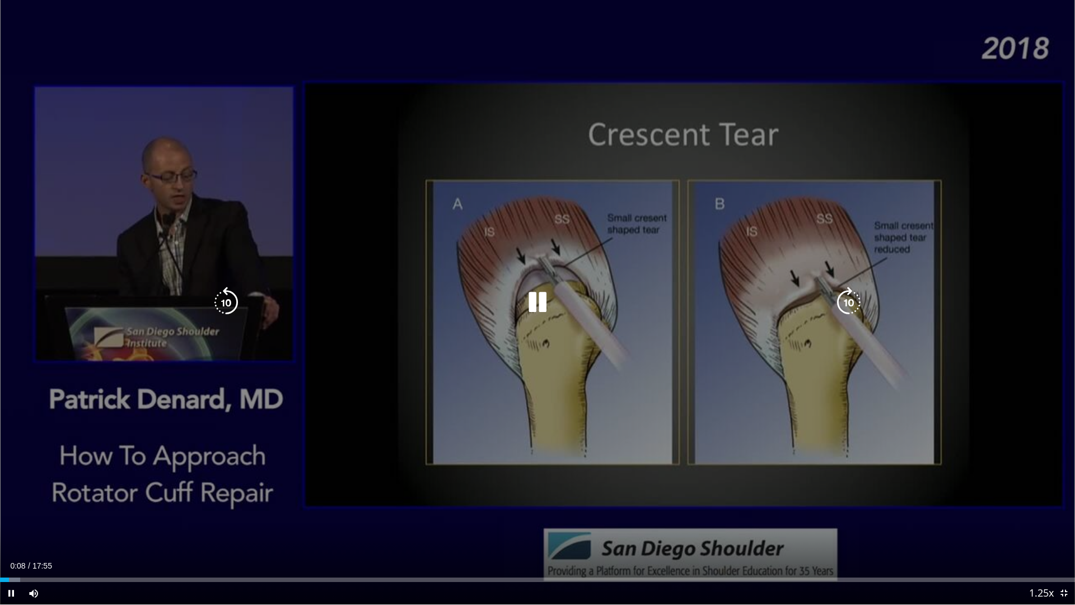
click at [377, 182] on div "10 seconds Tap to unmute" at bounding box center [537, 302] width 1075 height 604
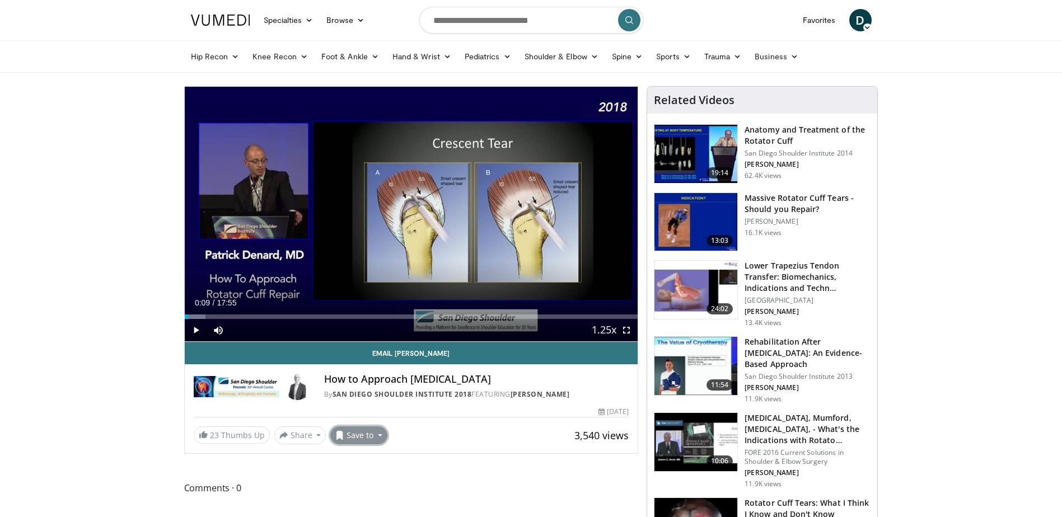
click at [359, 435] on button "Save to" at bounding box center [358, 436] width 57 height 18
click at [384, 384] on link "Shoulder and elbow" at bounding box center [386, 385] width 111 height 18
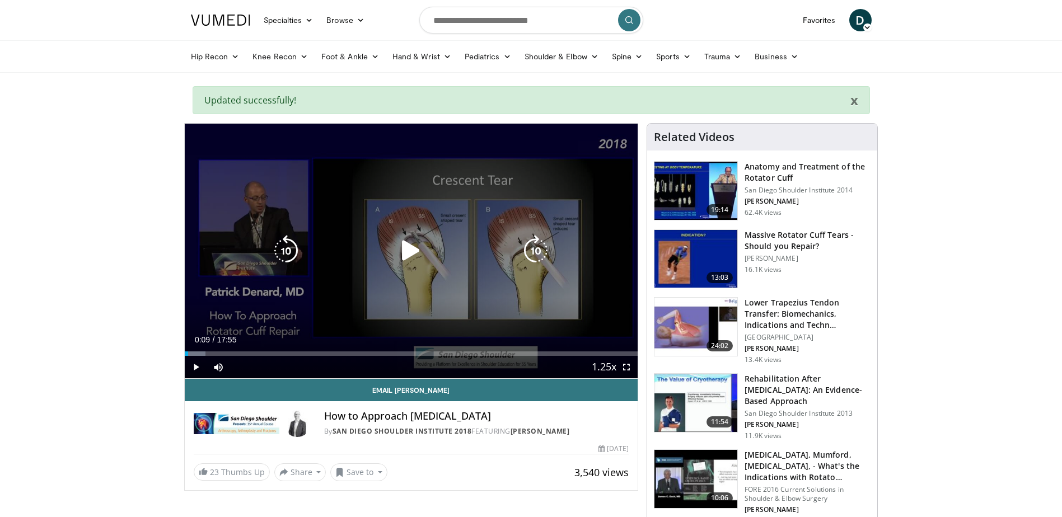
click at [404, 254] on icon "Video Player" at bounding box center [410, 250] width 31 height 31
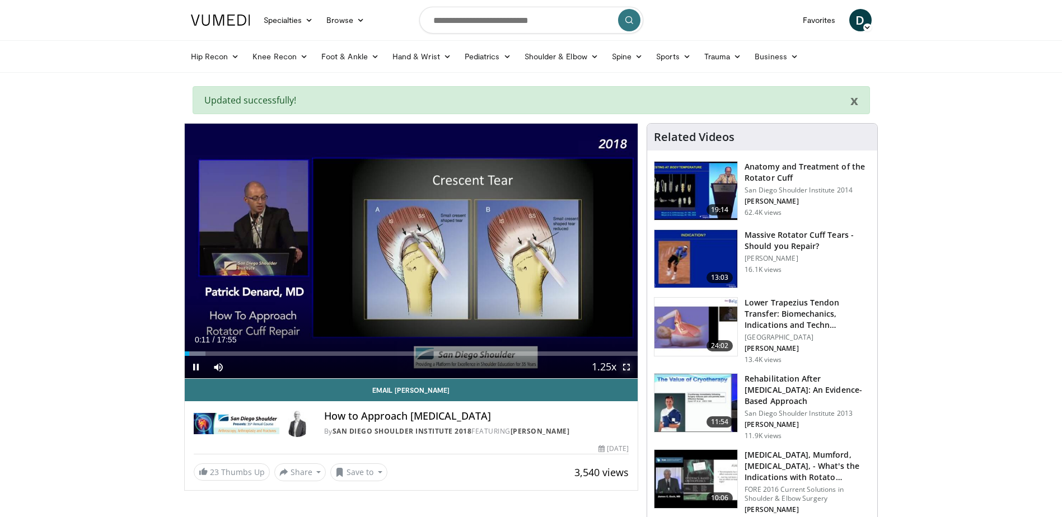
click at [629, 368] on span "Video Player" at bounding box center [626, 367] width 22 height 22
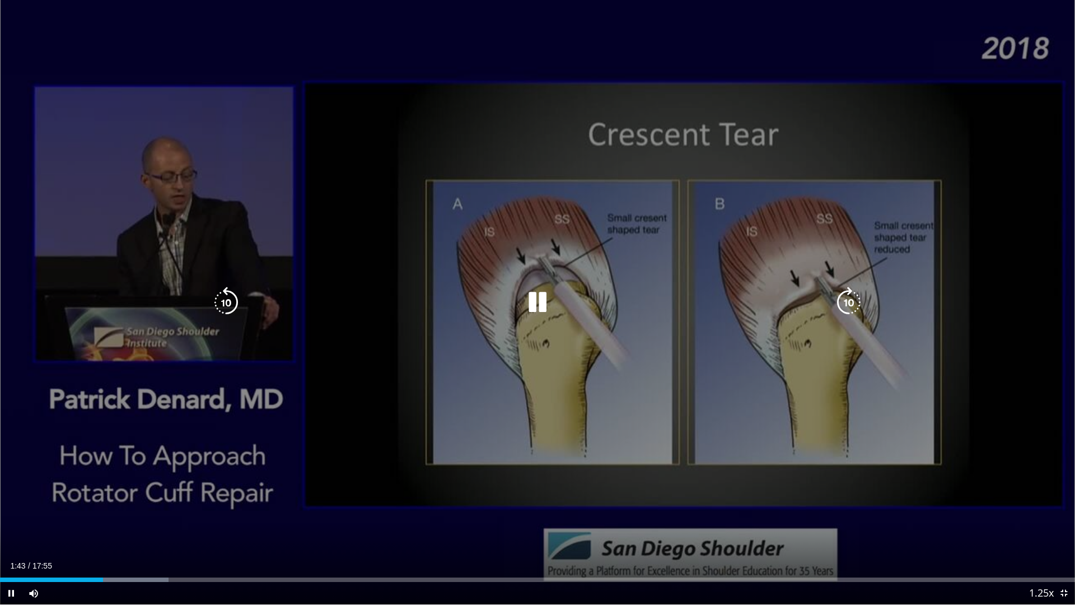
click at [825, 426] on div "10 seconds Tap to unmute" at bounding box center [537, 302] width 1075 height 604
click at [826, 422] on div "10 seconds Tap to unmute" at bounding box center [537, 302] width 1075 height 604
click at [776, 317] on div "10 seconds Tap to unmute" at bounding box center [537, 302] width 1075 height 604
click at [221, 295] on icon "Video Player" at bounding box center [226, 302] width 31 height 31
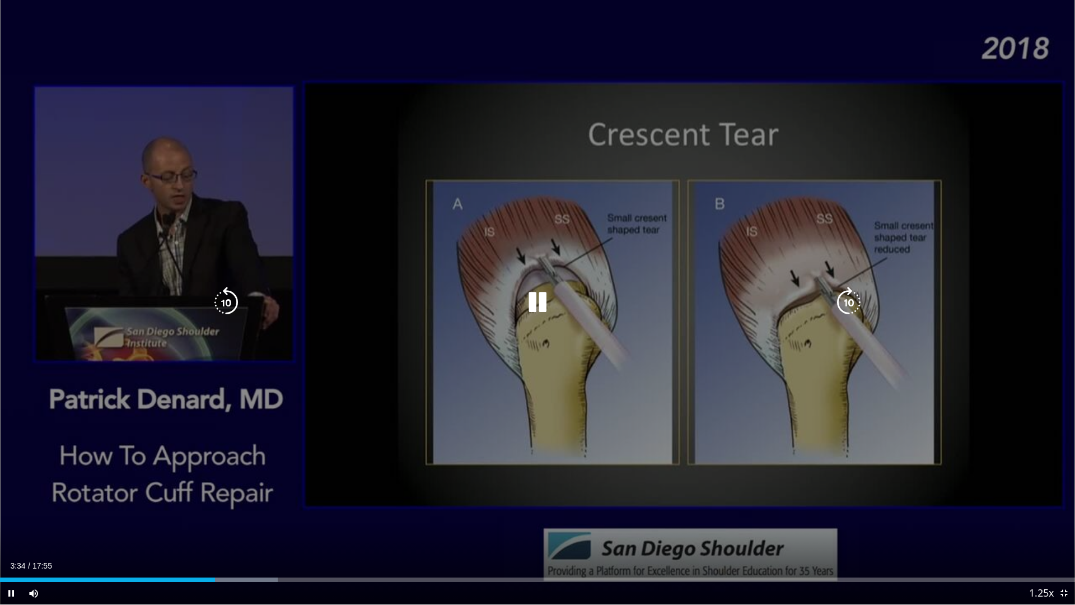
click at [754, 284] on div "10 seconds Tap to unmute" at bounding box center [537, 302] width 1075 height 604
click at [699, 227] on div "10 seconds Tap to unmute" at bounding box center [537, 302] width 1075 height 604
click at [223, 296] on icon "Video Player" at bounding box center [226, 302] width 31 height 31
click at [655, 216] on div "10 seconds Tap to unmute" at bounding box center [537, 302] width 1075 height 604
click at [627, 211] on div "10 seconds Tap to unmute" at bounding box center [537, 302] width 1075 height 604
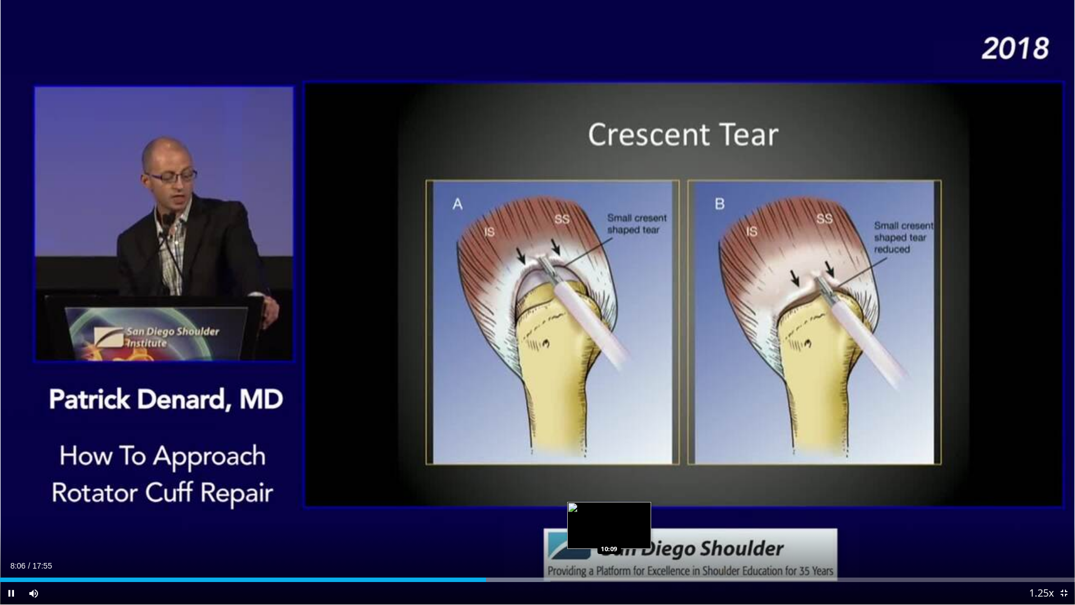
click at [609, 517] on div "Loaded : 51.18% 08:06 10:09" at bounding box center [537, 576] width 1075 height 11
click at [586, 517] on div "Loaded : 57.69% 10:11 09:46" at bounding box center [537, 576] width 1075 height 11
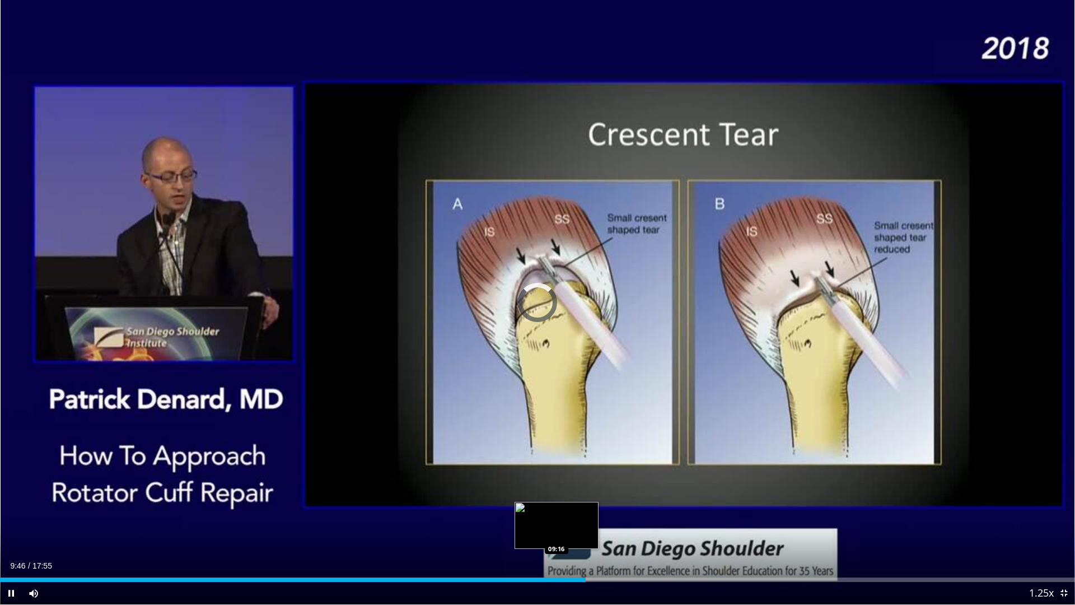
click at [557, 517] on div "Loaded : 0.00% 09:46 09:16" at bounding box center [537, 579] width 1075 height 4
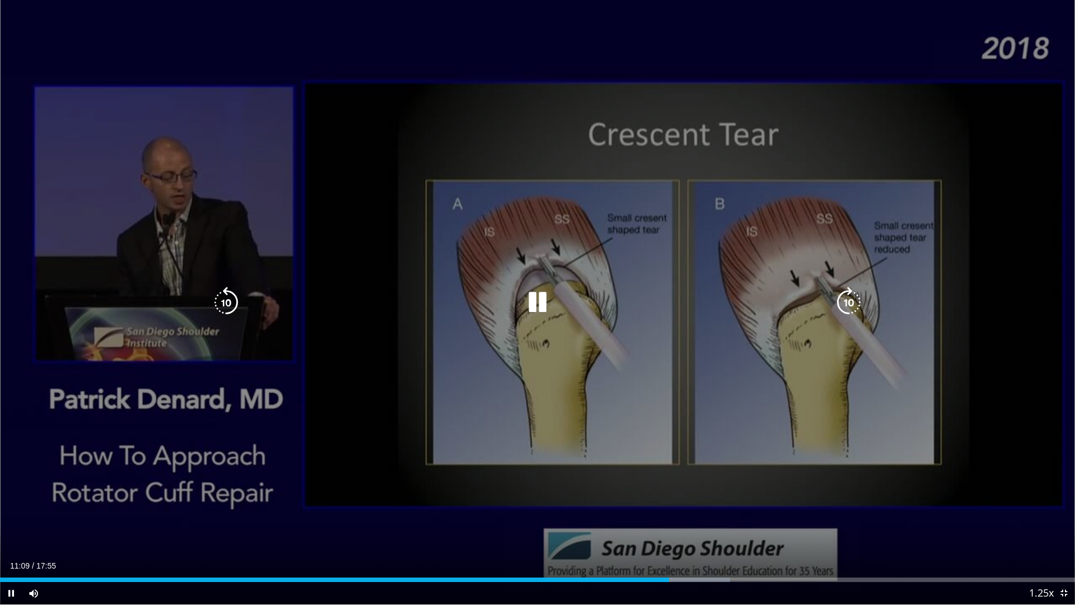
click at [700, 325] on div "10 seconds Tap to unmute" at bounding box center [537, 302] width 1075 height 604
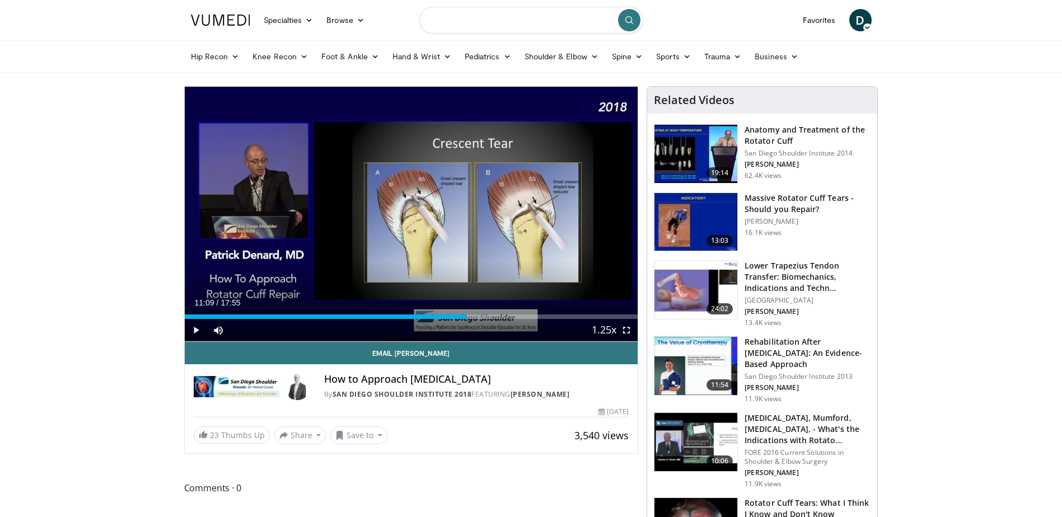
click at [493, 21] on input "Search topics, interventions" at bounding box center [531, 20] width 224 height 27
type input "**********"
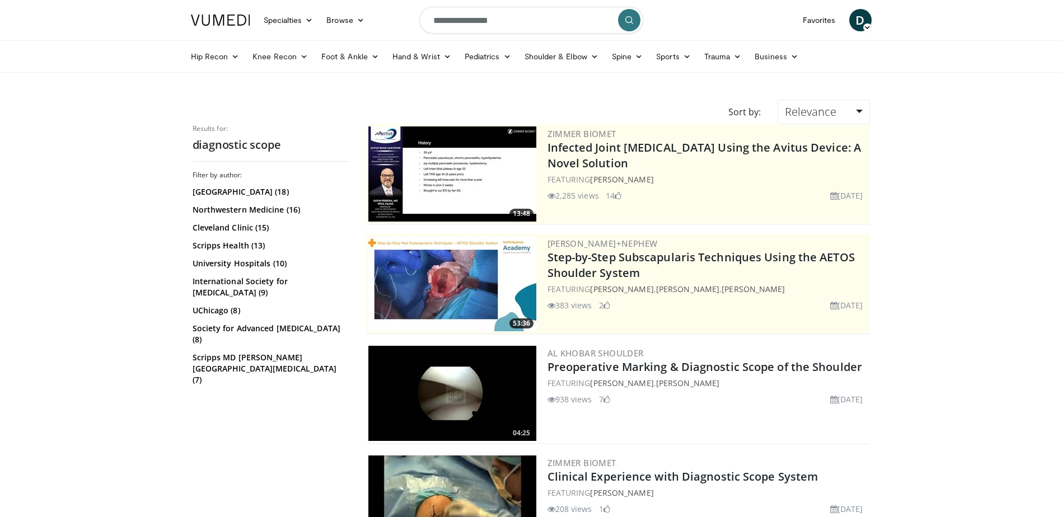
click at [451, 384] on img at bounding box center [452, 393] width 168 height 95
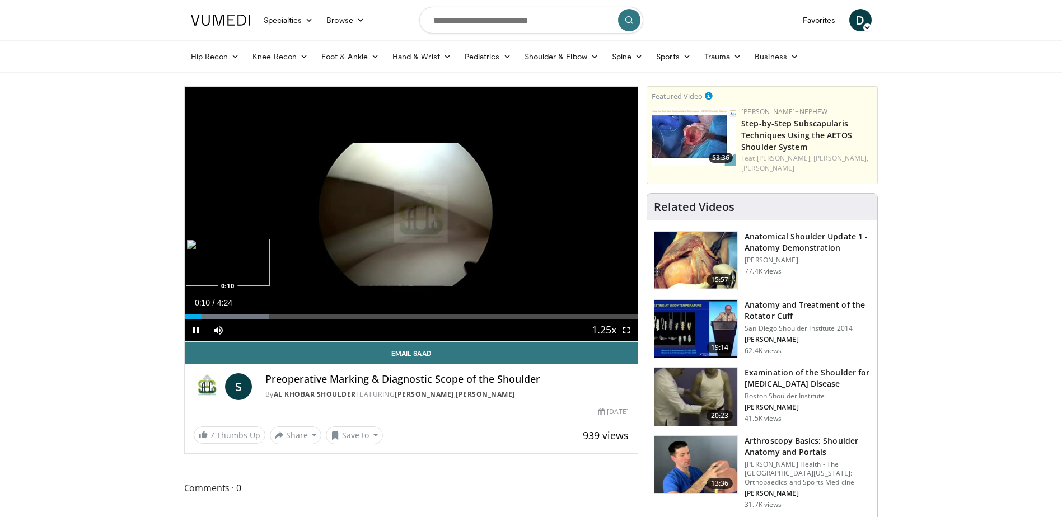
click at [203, 314] on div "Loaded : 18.72% 0:10 0:10" at bounding box center [412, 313] width 454 height 11
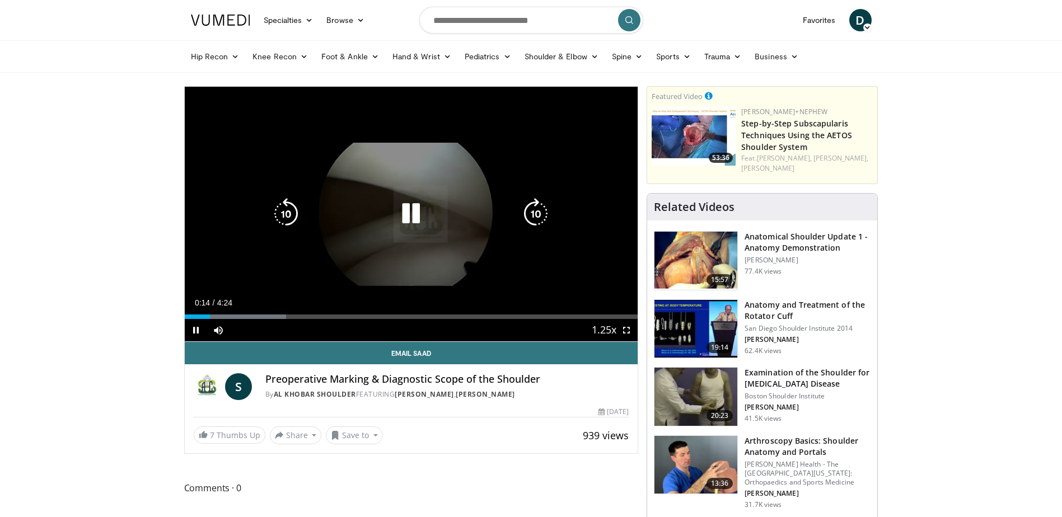
click at [222, 315] on div "10 seconds Tap to unmute" at bounding box center [412, 214] width 454 height 255
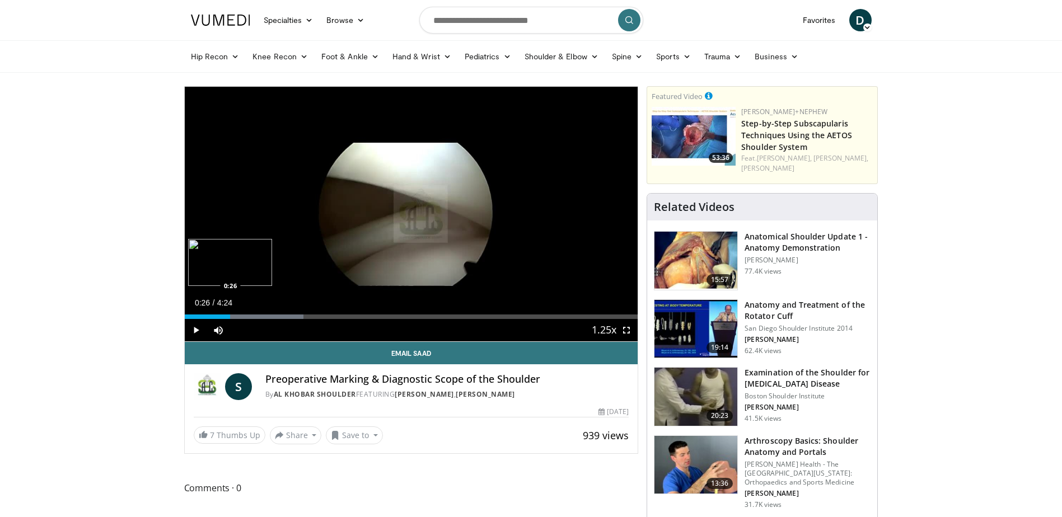
click at [230, 315] on div "Loaded : 26.21% 0:26 0:26" at bounding box center [412, 317] width 454 height 4
click at [195, 328] on span "Video Player" at bounding box center [196, 330] width 22 height 22
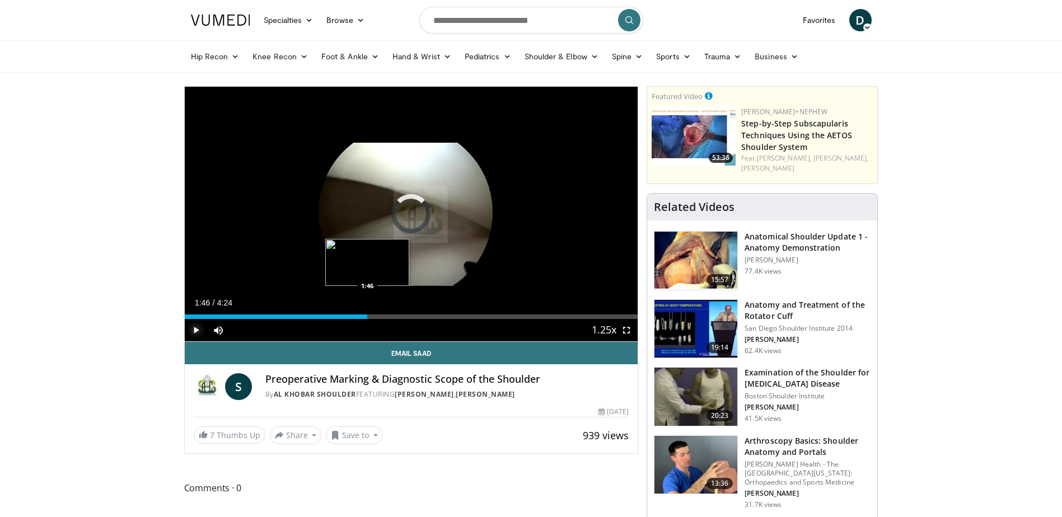
click at [367, 317] on div "Loaded : 37.46% 1:46 1:46" at bounding box center [412, 317] width 454 height 4
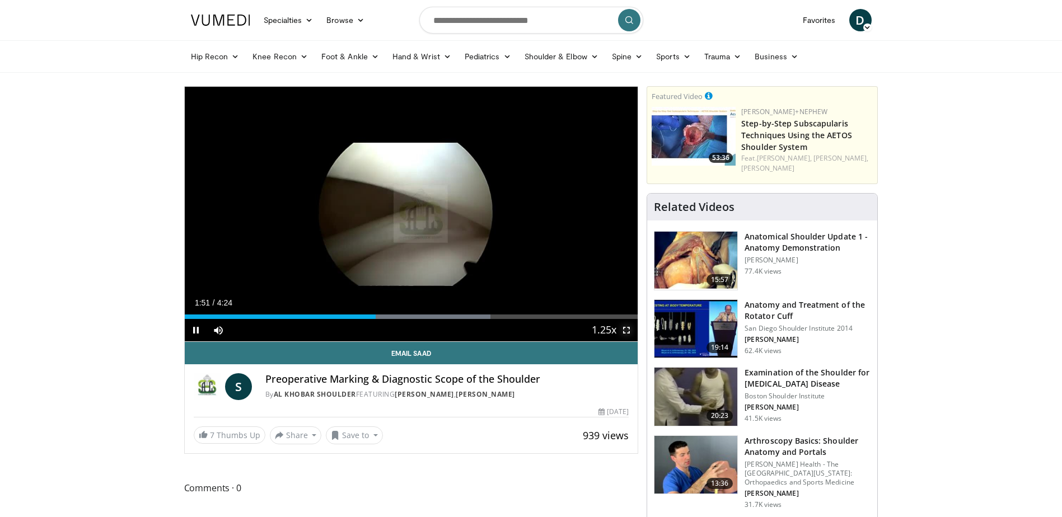
click at [625, 328] on span "Video Player" at bounding box center [626, 330] width 22 height 22
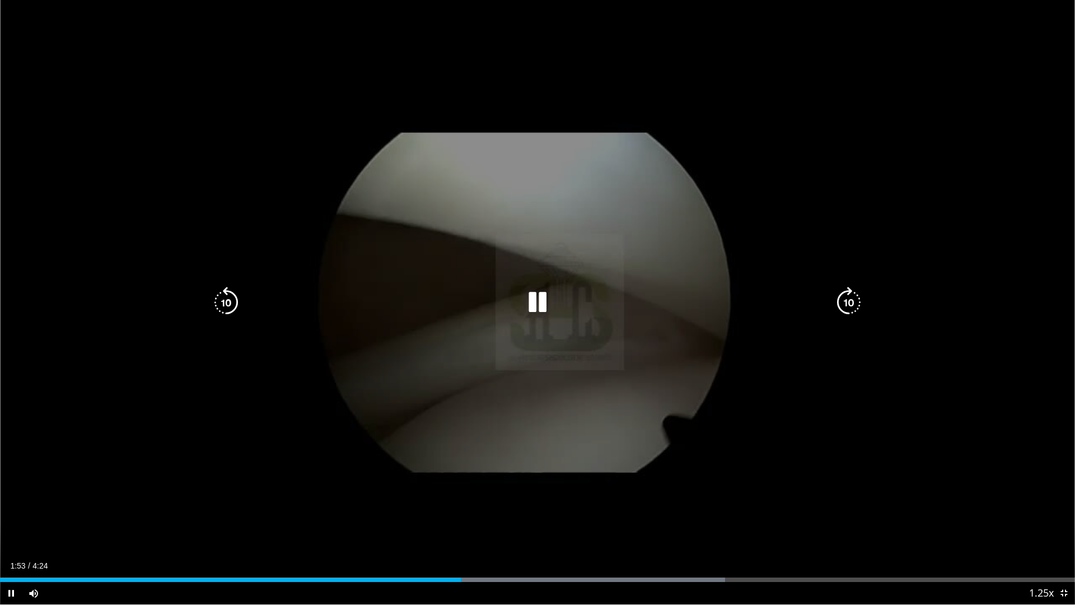
click at [228, 296] on icon "Video Player" at bounding box center [226, 302] width 31 height 31
click at [647, 272] on div "10 seconds Tap to unmute" at bounding box center [537, 302] width 1075 height 604
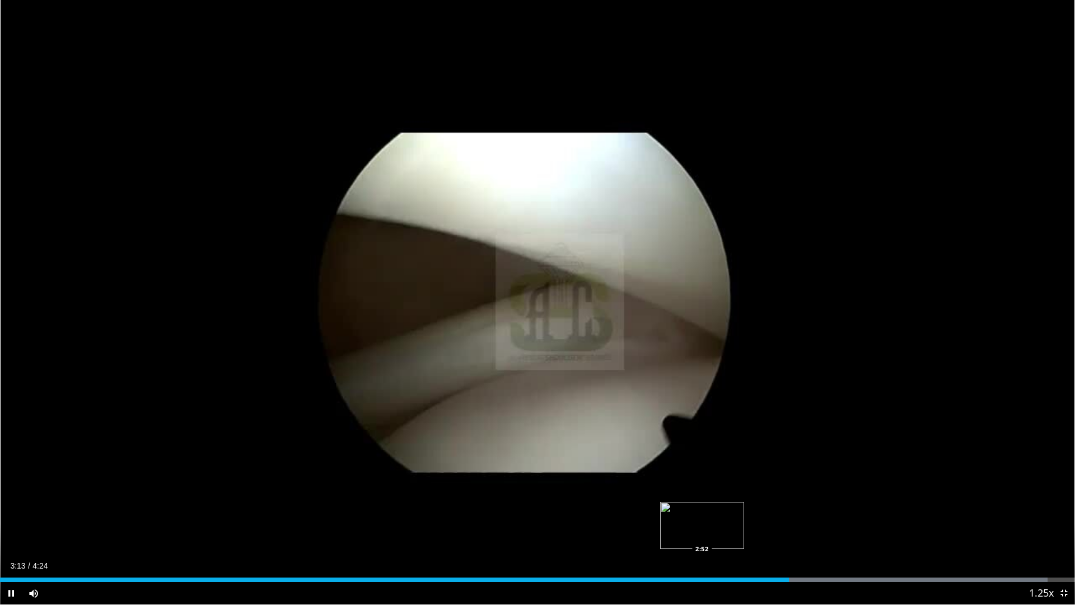
click at [702, 517] on div "Loaded : 97.44% 3:14 2:52" at bounding box center [537, 579] width 1075 height 4
click at [691, 517] on div "Loaded : 97.44% 2:53 2:50" at bounding box center [537, 579] width 1075 height 4
click at [676, 517] on div "2:51" at bounding box center [338, 579] width 676 height 4
click at [638, 517] on div "Loaded : 97.44% 2:48 2:37" at bounding box center [537, 576] width 1075 height 11
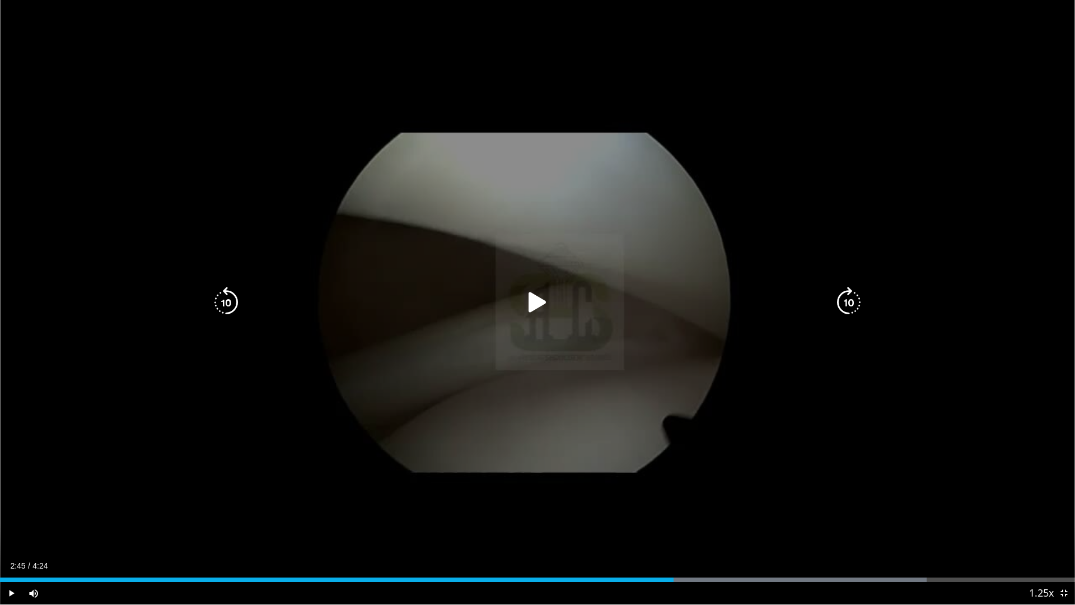
click at [527, 140] on div "10 seconds Tap to unmute" at bounding box center [537, 302] width 1075 height 604
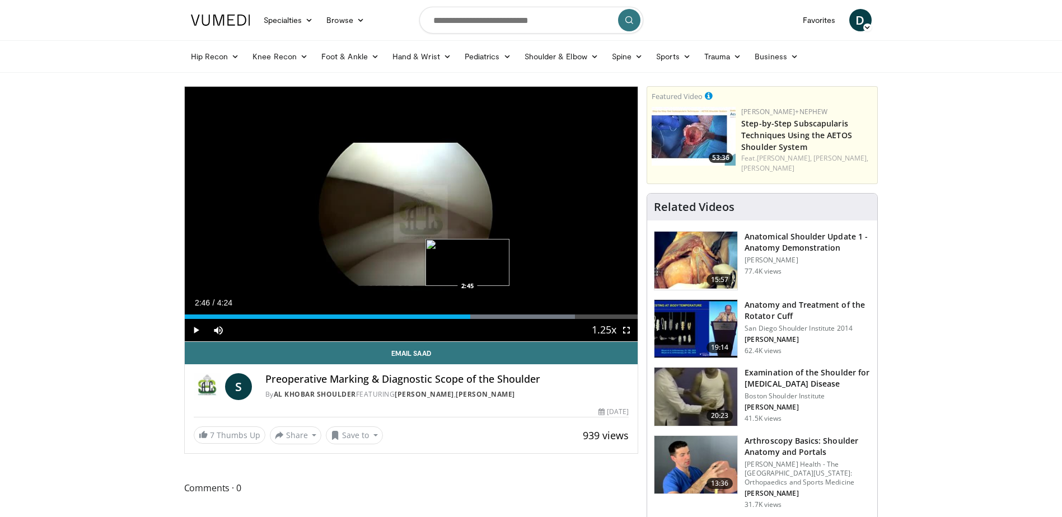
click at [464, 319] on div "Loaded : 86.19% 2:46 2:45" at bounding box center [412, 317] width 454 height 4
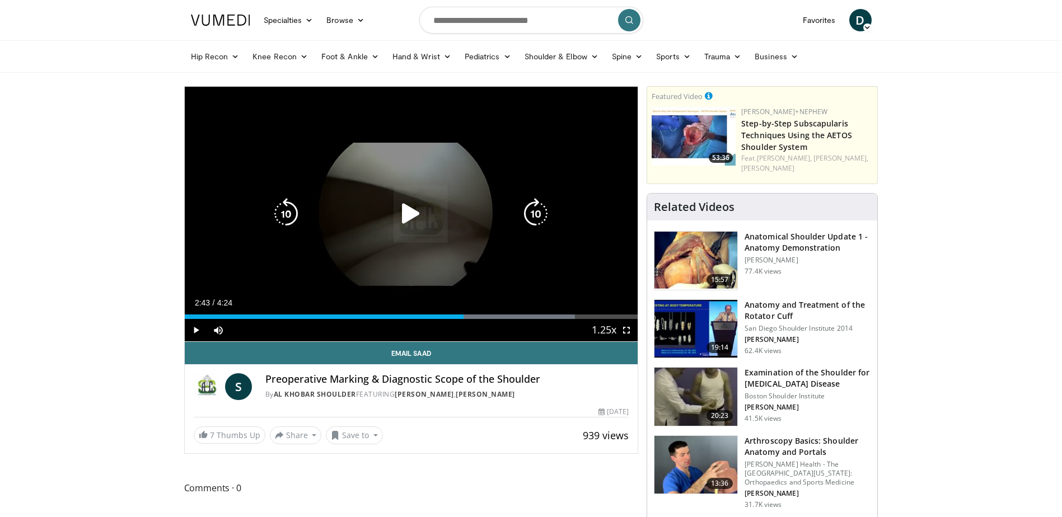
click at [409, 214] on icon "Video Player" at bounding box center [410, 213] width 31 height 31
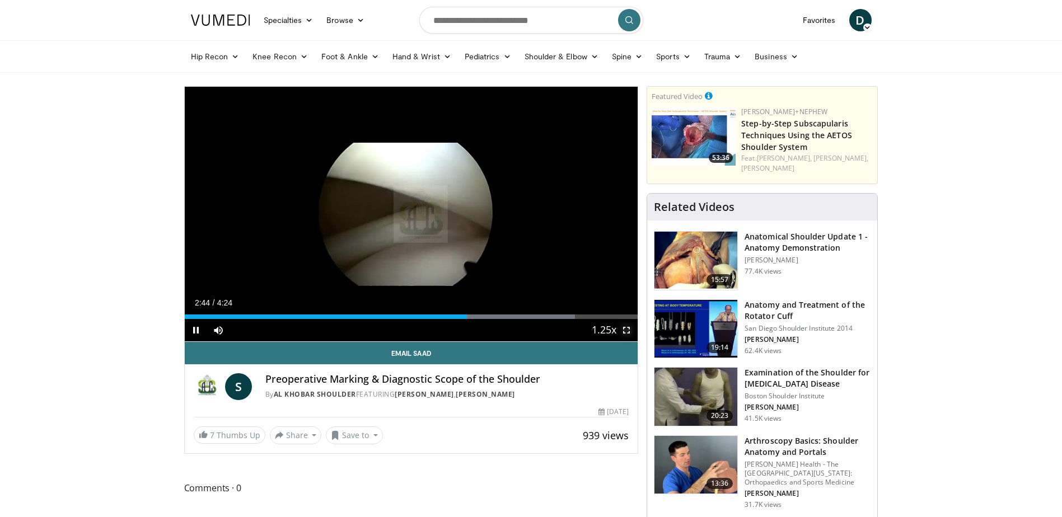
click at [626, 329] on span "Video Player" at bounding box center [626, 330] width 22 height 22
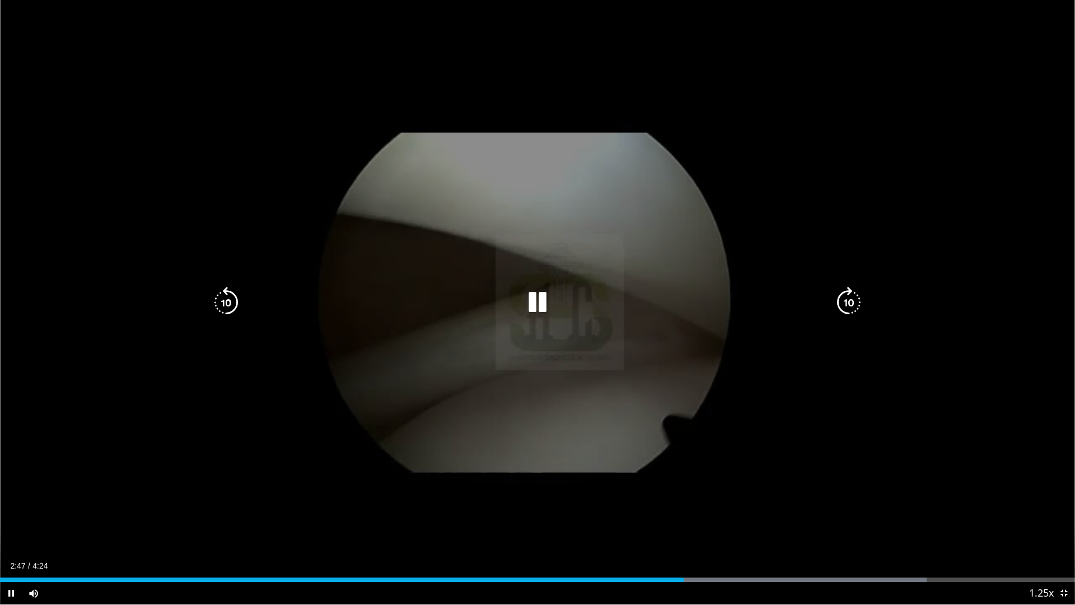
click at [493, 298] on div "Video Player" at bounding box center [537, 302] width 645 height 22
click at [493, 297] on div "Video Player" at bounding box center [537, 302] width 645 height 22
click at [536, 298] on icon "Video Player" at bounding box center [537, 302] width 31 height 31
